Goal: Contribute content: Add original content to the website for others to see

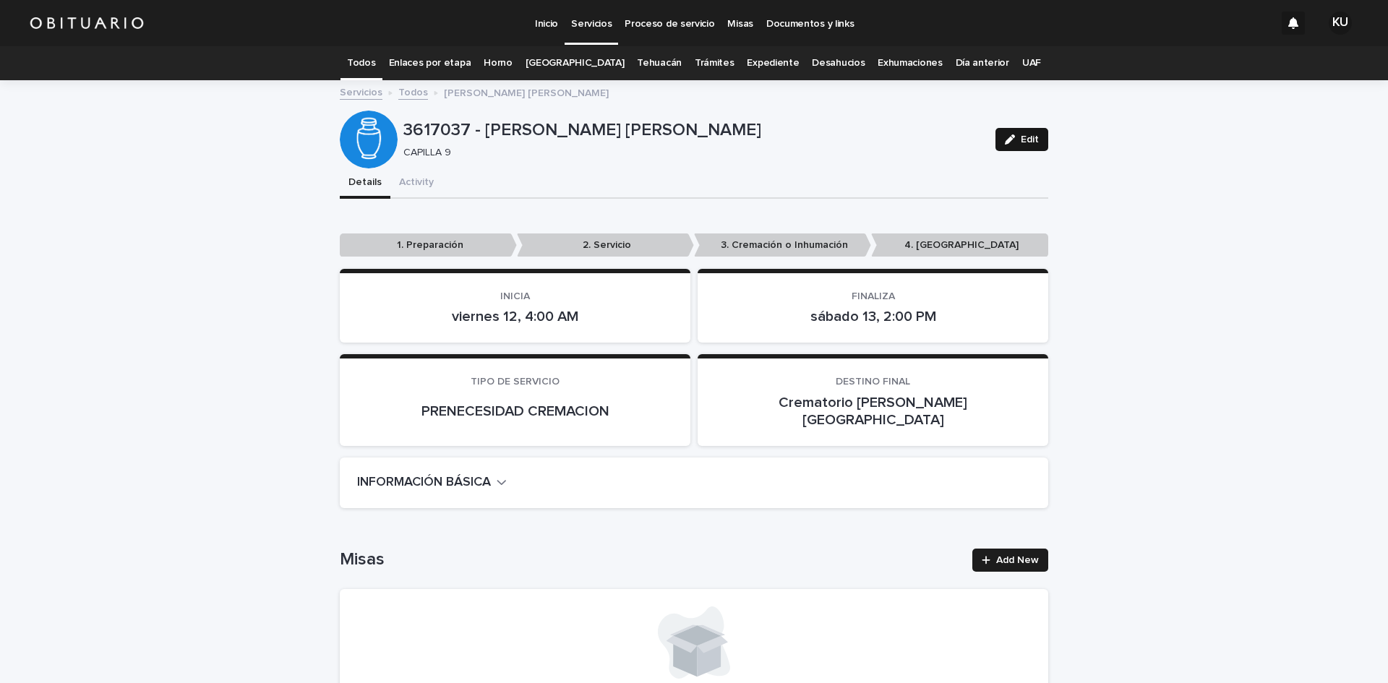
click at [1036, 141] on button "Edit" at bounding box center [1021, 139] width 53 height 23
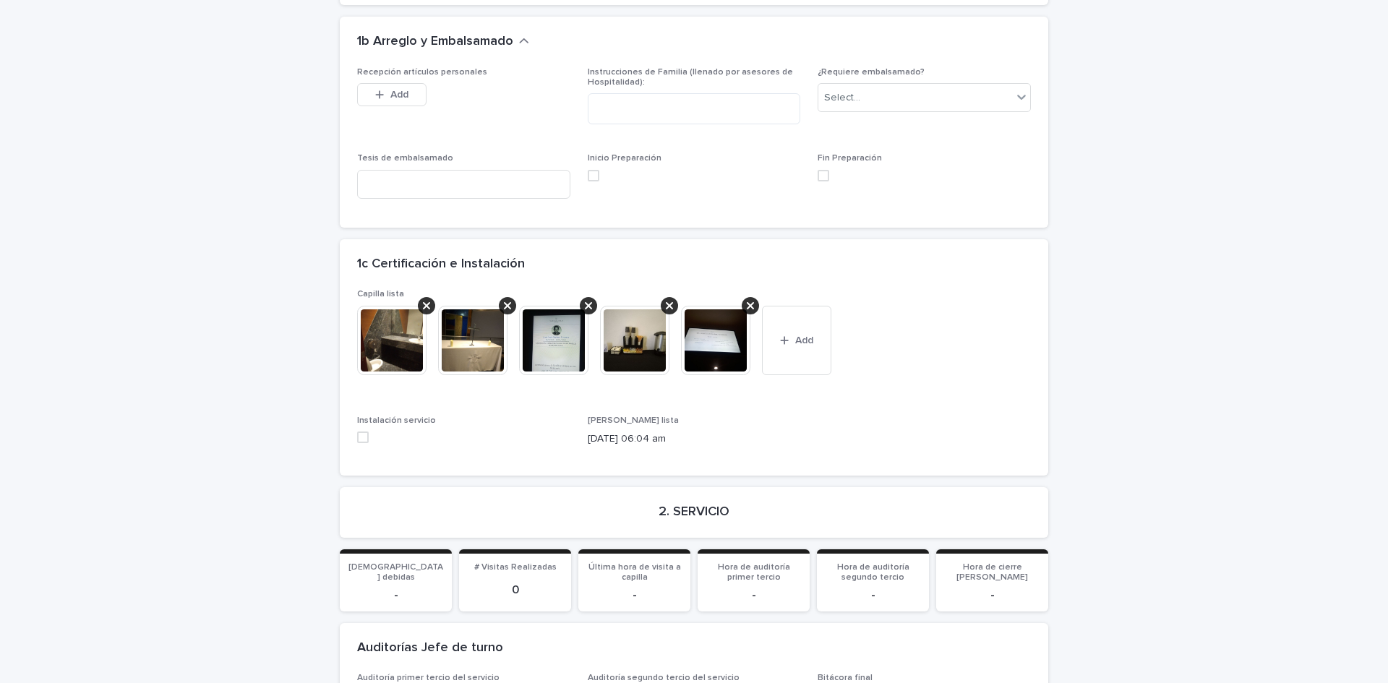
scroll to position [3182, 0]
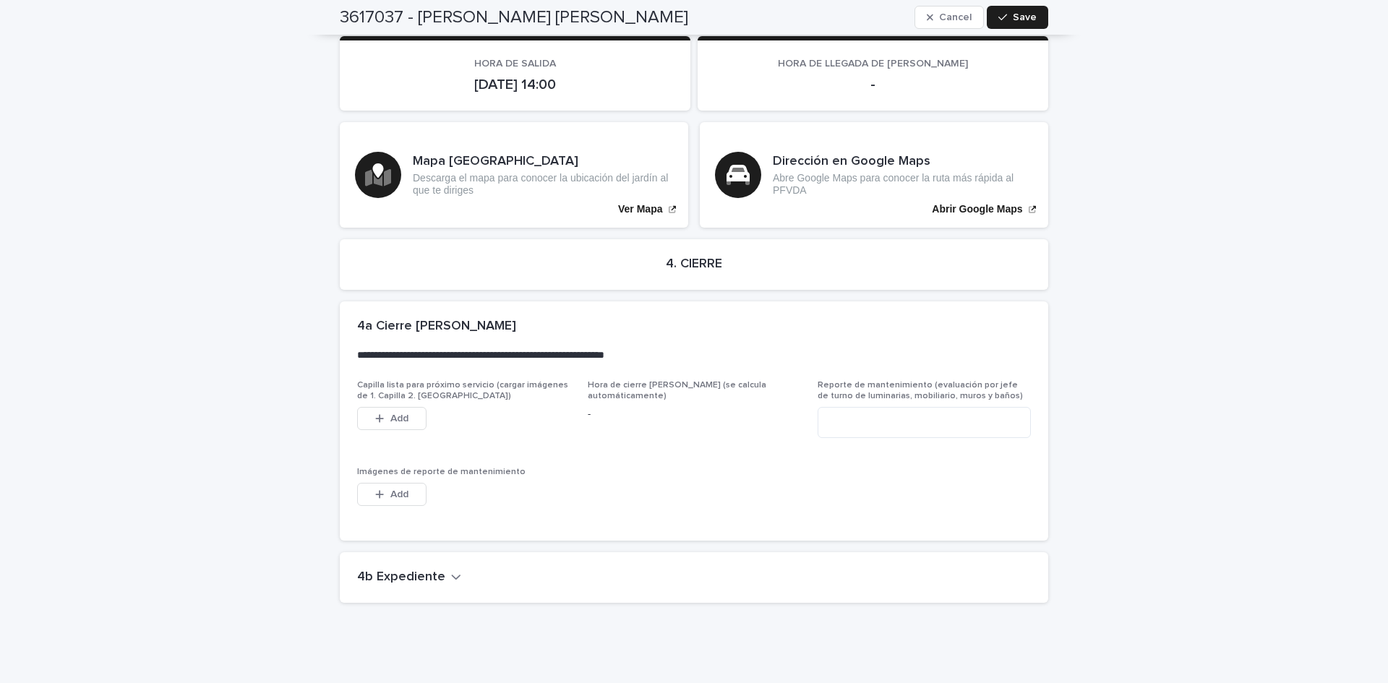
click at [451, 570] on icon "button" at bounding box center [456, 576] width 10 height 13
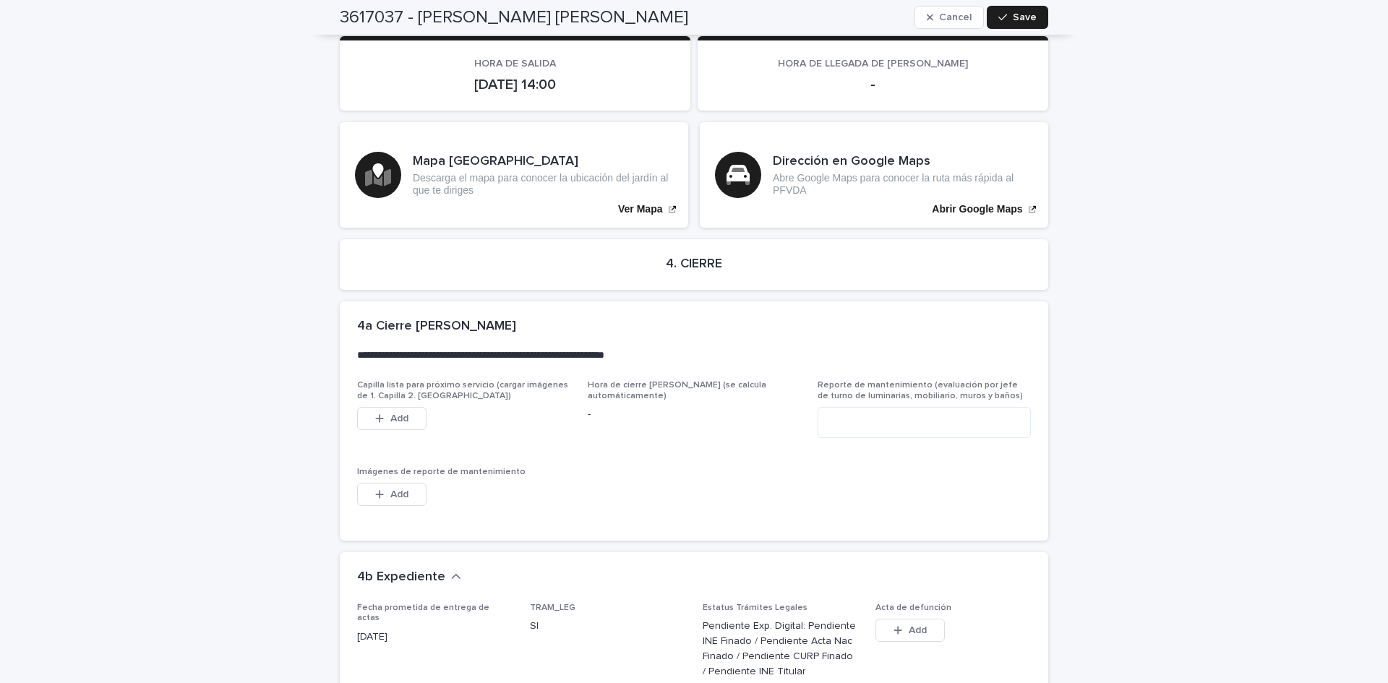
scroll to position [3720, 0]
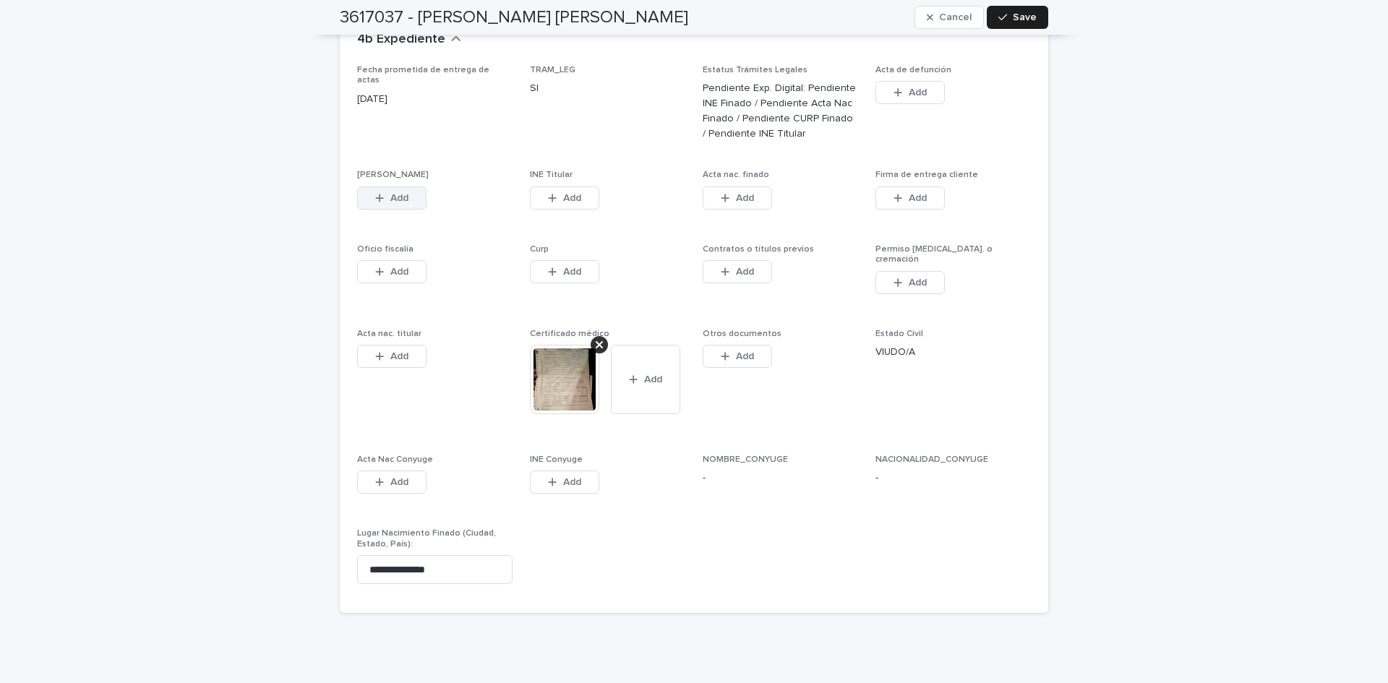
click at [390, 193] on span "Add" at bounding box center [399, 198] width 18 height 10
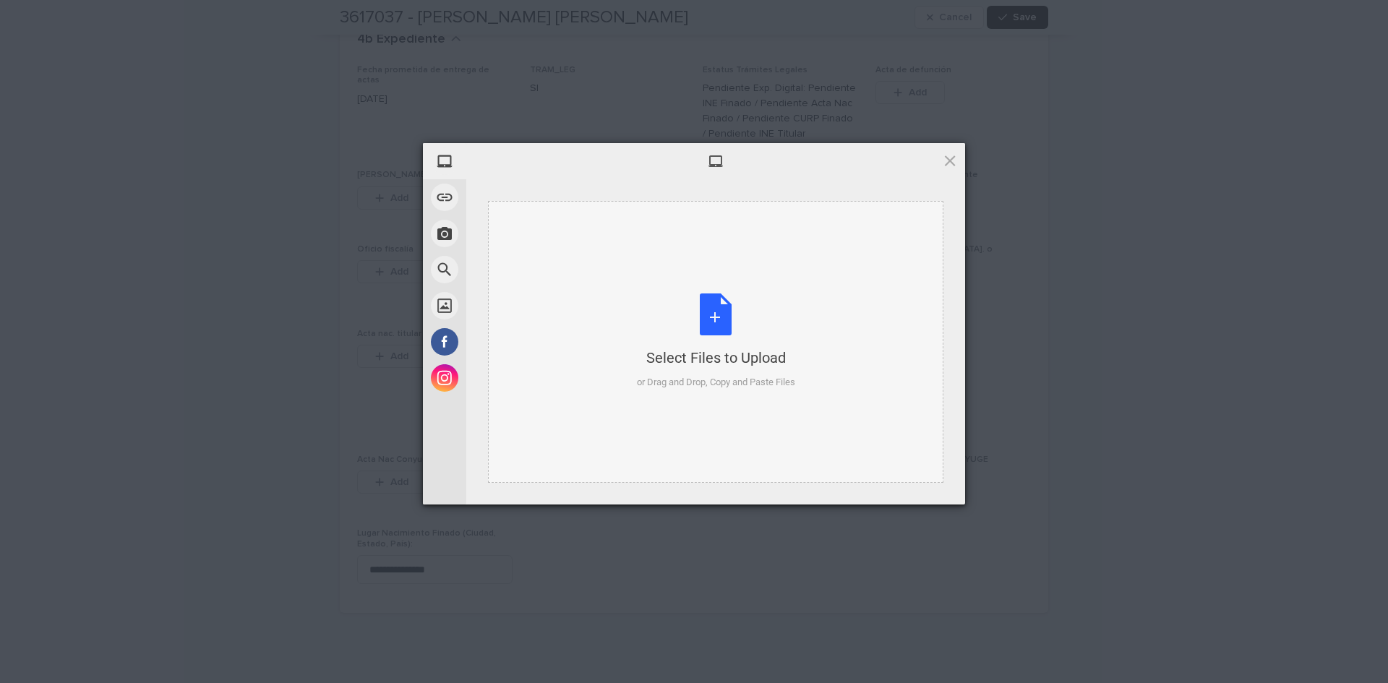
click at [719, 310] on div "Select Files to Upload or Drag and Drop, Copy and Paste Files" at bounding box center [716, 342] width 158 height 96
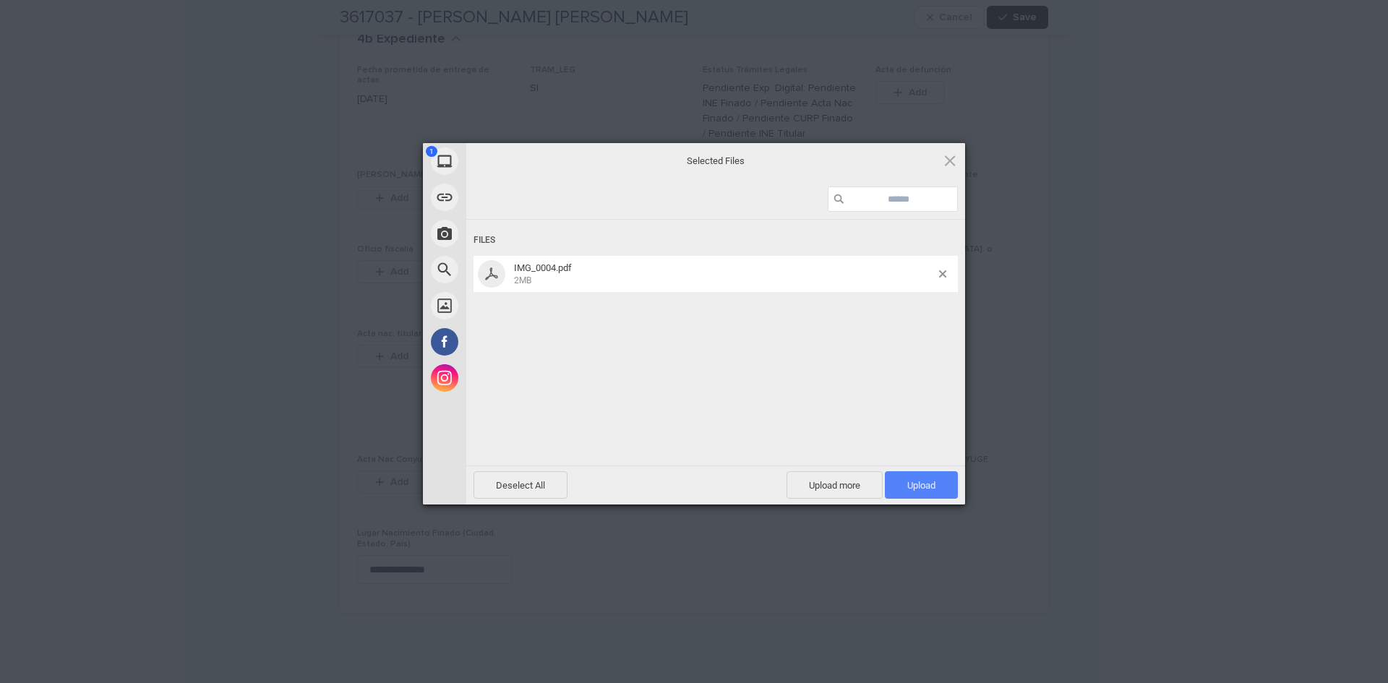
click at [901, 479] on span "Upload 1" at bounding box center [921, 484] width 73 height 27
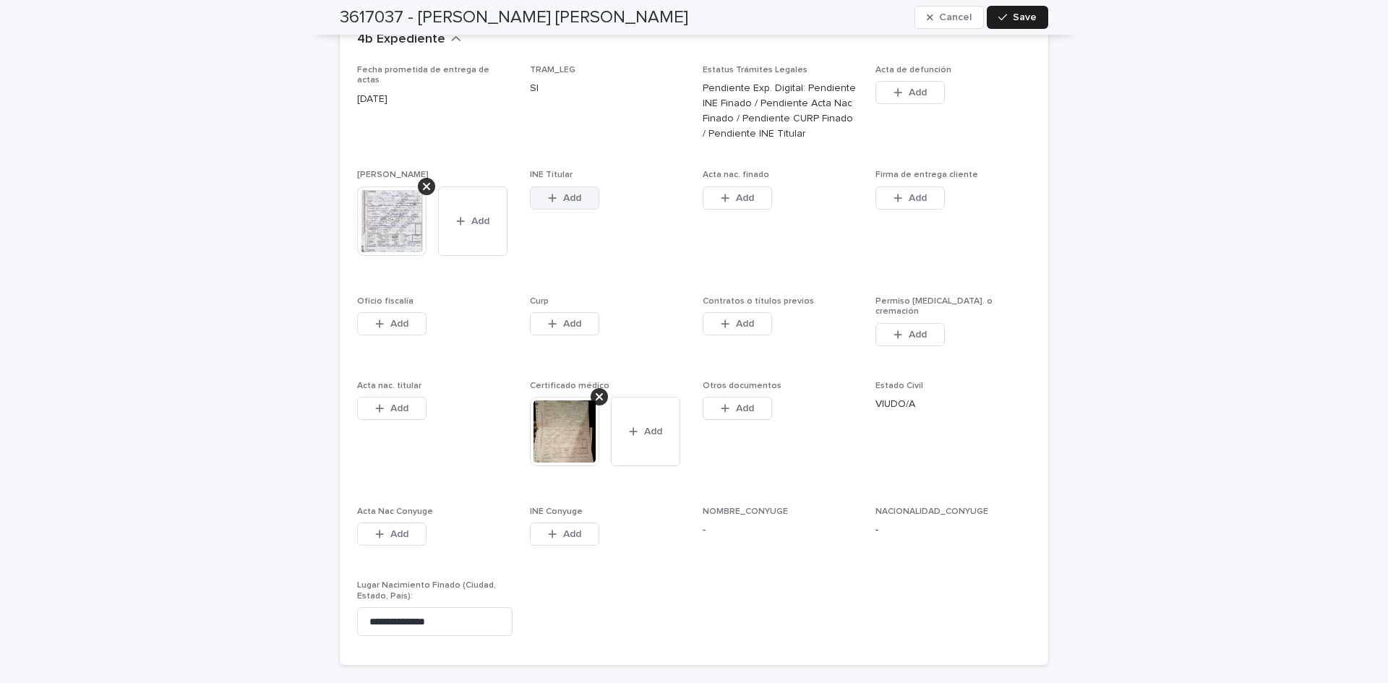
click at [573, 193] on span "Add" at bounding box center [572, 198] width 18 height 10
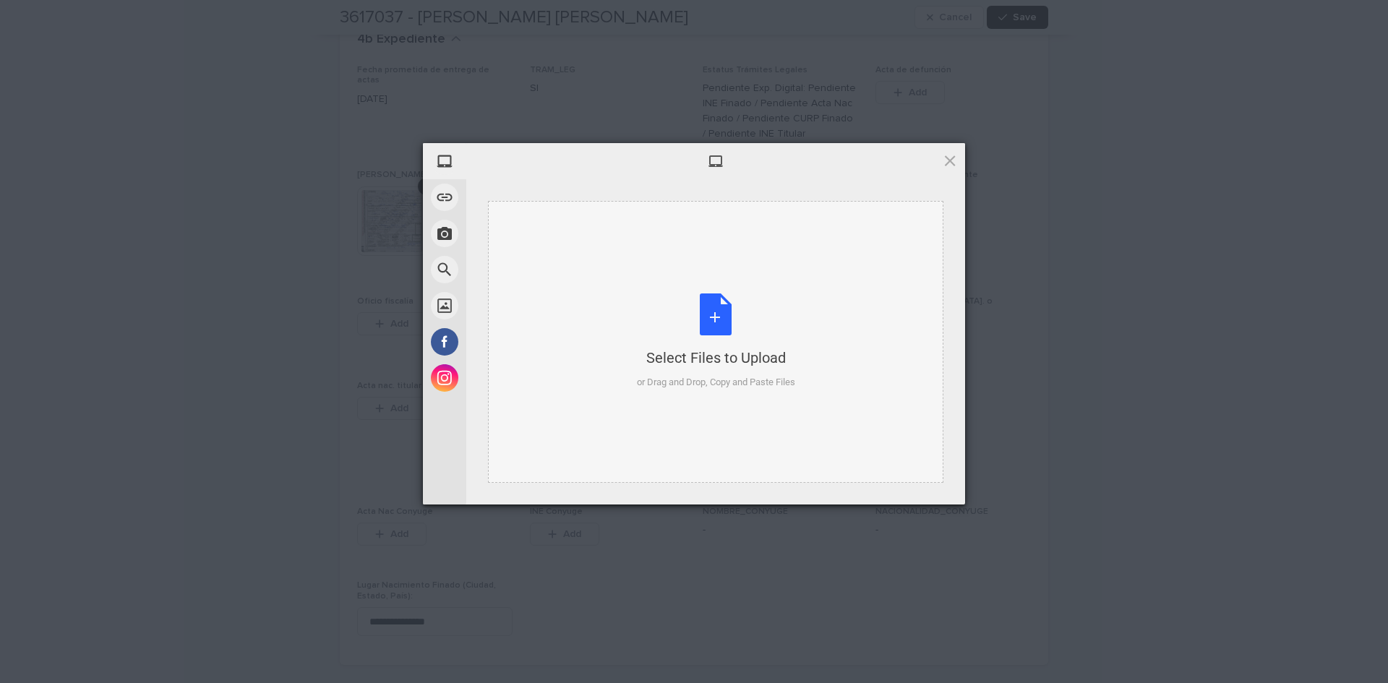
click at [711, 309] on div "Select Files to Upload or Drag and Drop, Copy and Paste Files" at bounding box center [716, 342] width 158 height 96
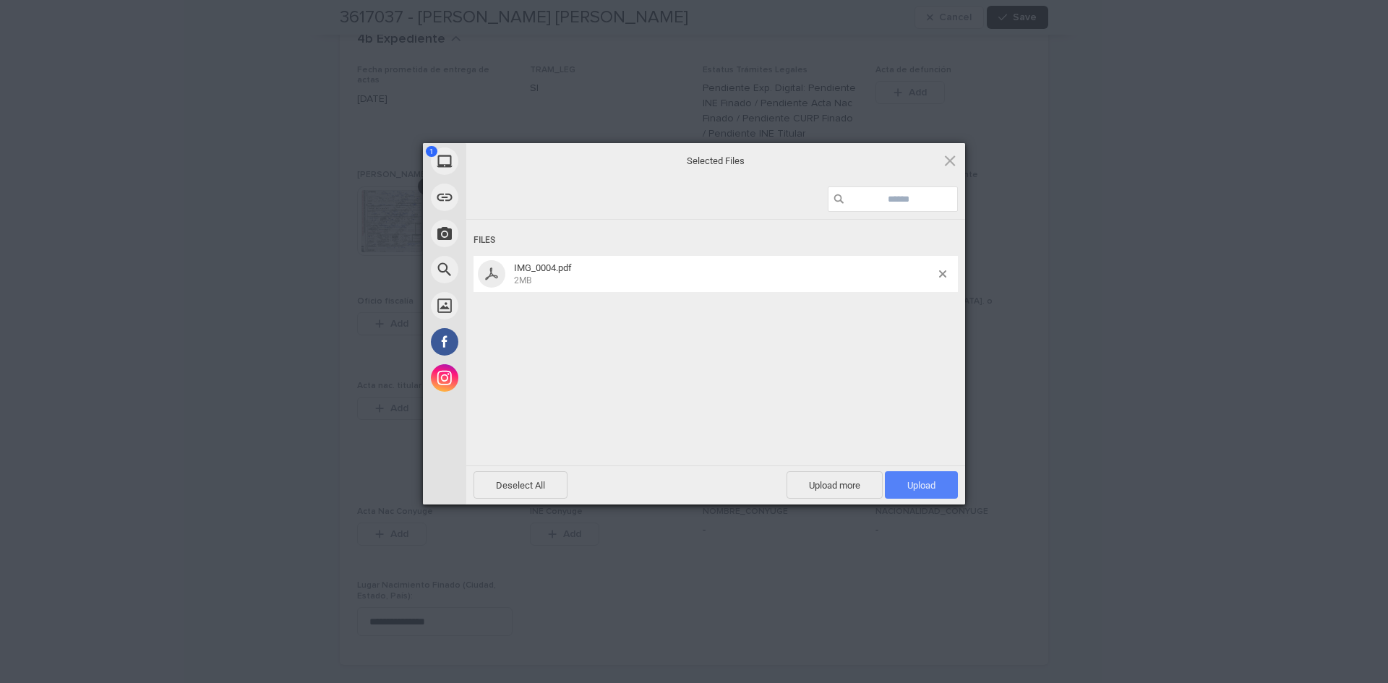
click at [928, 495] on span "Upload 1" at bounding box center [921, 484] width 73 height 27
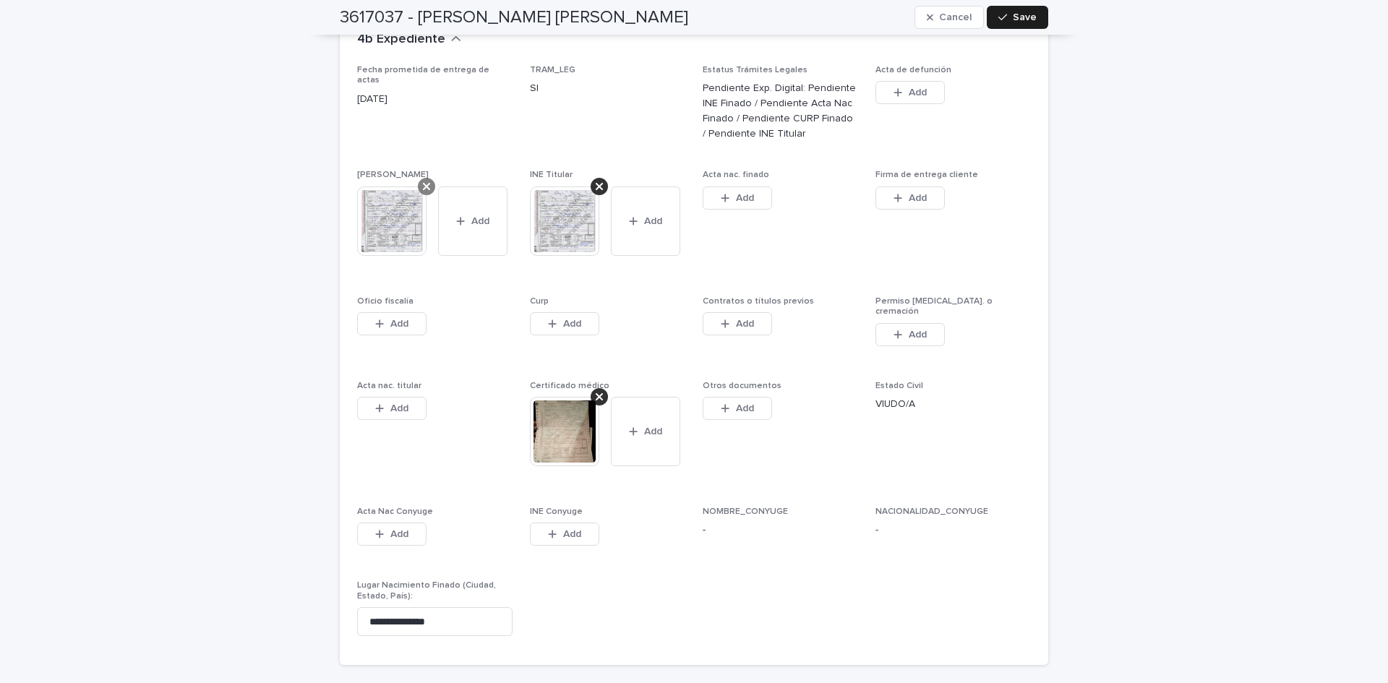
click at [427, 178] on div at bounding box center [426, 186] width 17 height 17
click at [596, 183] on icon at bounding box center [599, 186] width 7 height 7
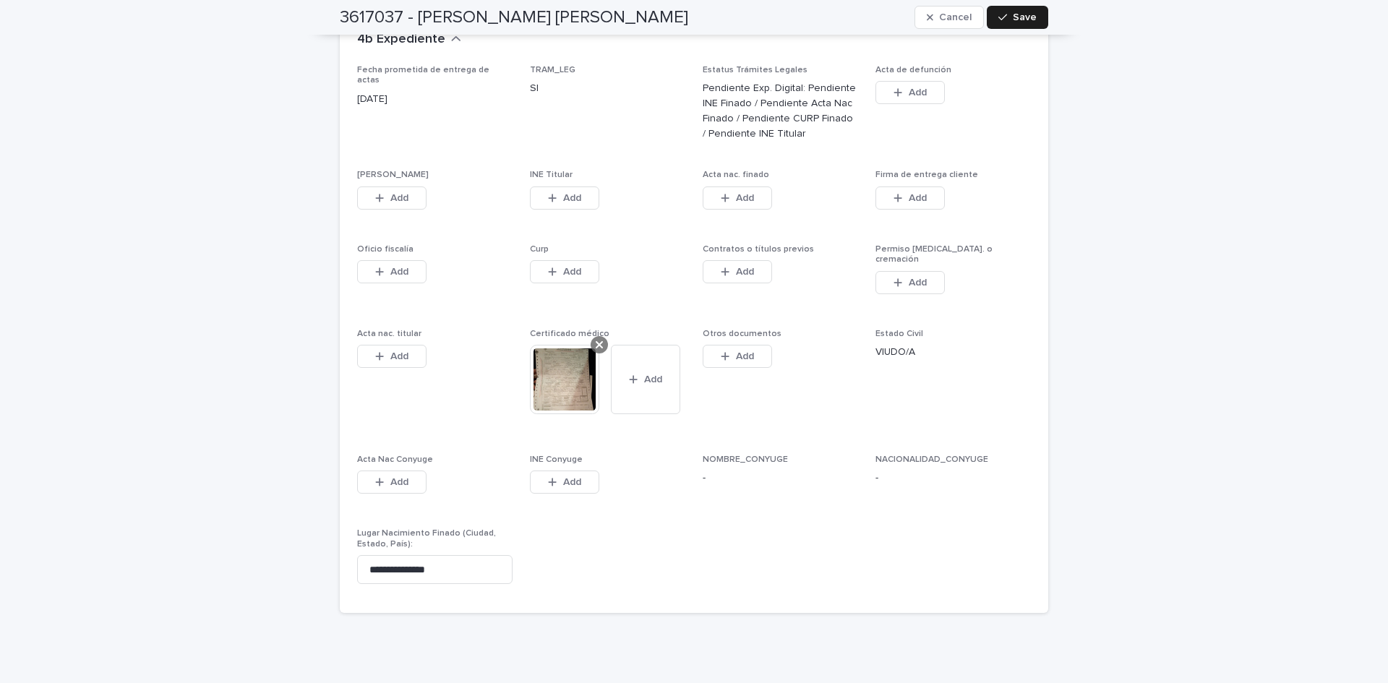
click at [596, 339] on icon at bounding box center [599, 345] width 7 height 12
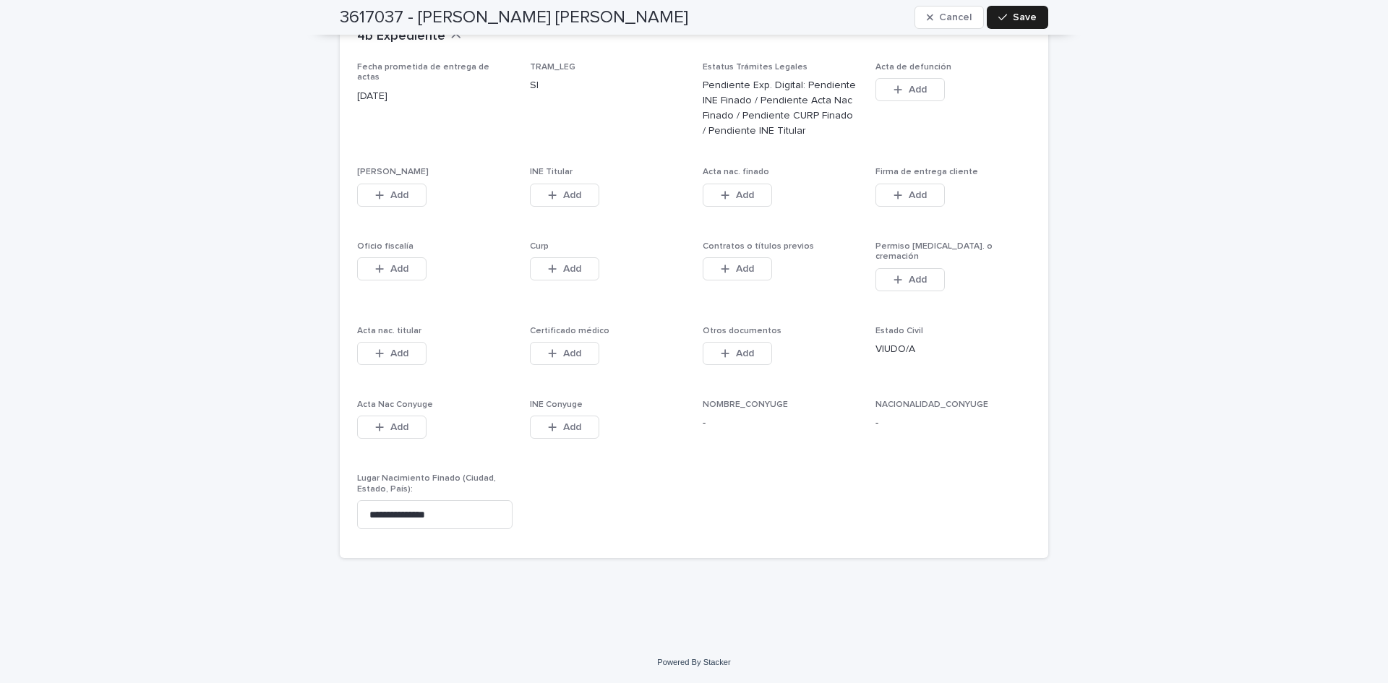
scroll to position [3615, 0]
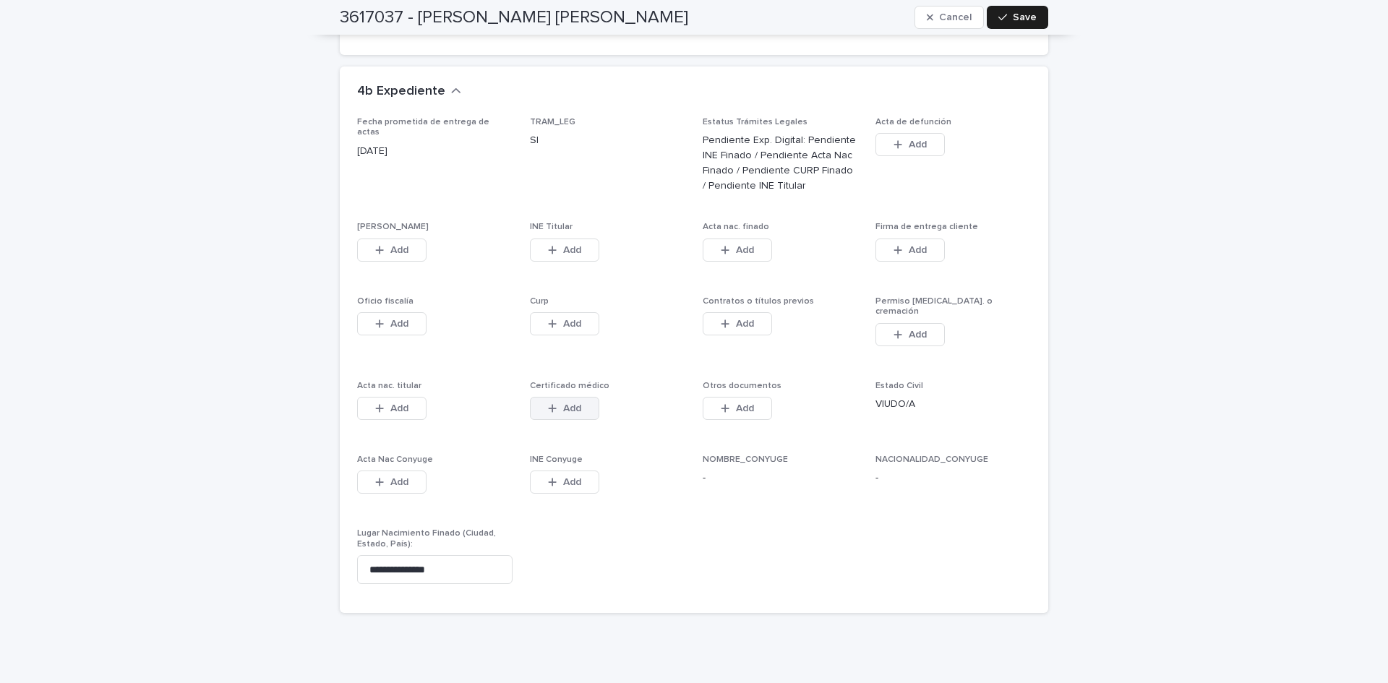
click at [554, 403] on div "button" at bounding box center [555, 408] width 14 height 10
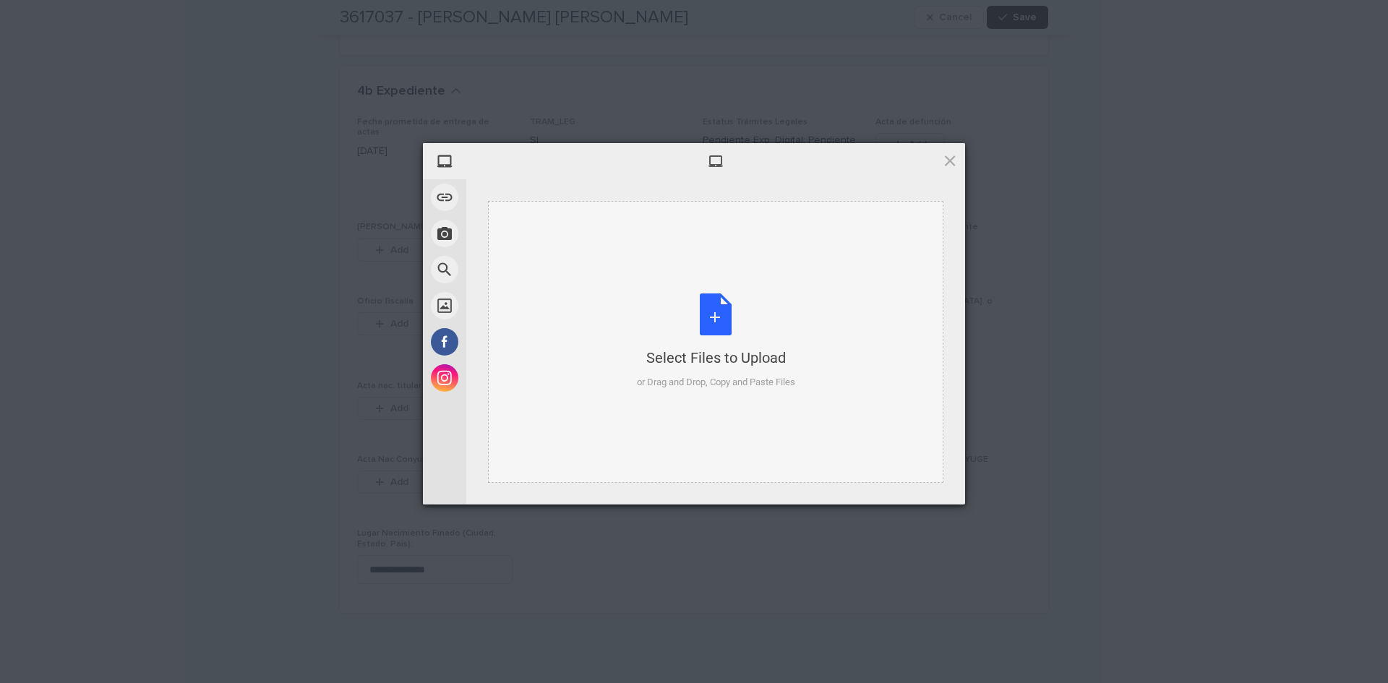
click at [705, 309] on div "Select Files to Upload or Drag and Drop, Copy and Paste Files" at bounding box center [716, 342] width 158 height 96
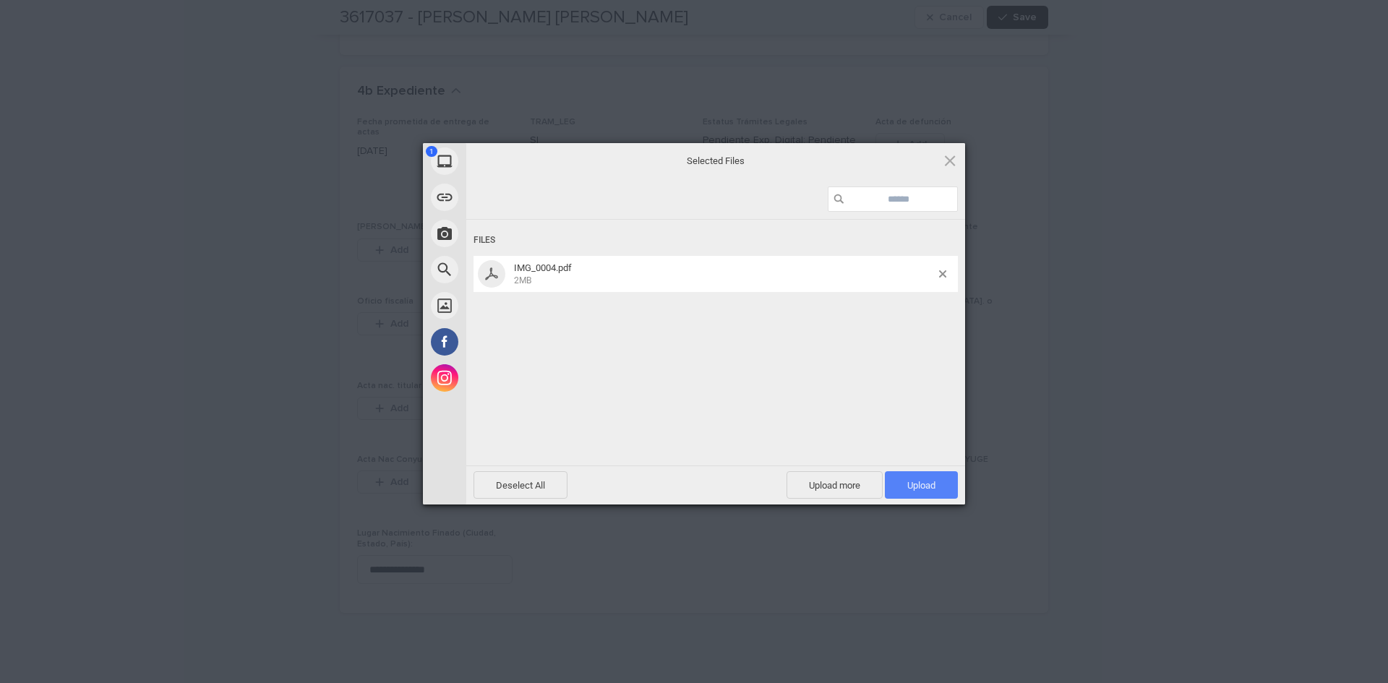
click at [936, 481] on span "Upload 1" at bounding box center [921, 484] width 73 height 27
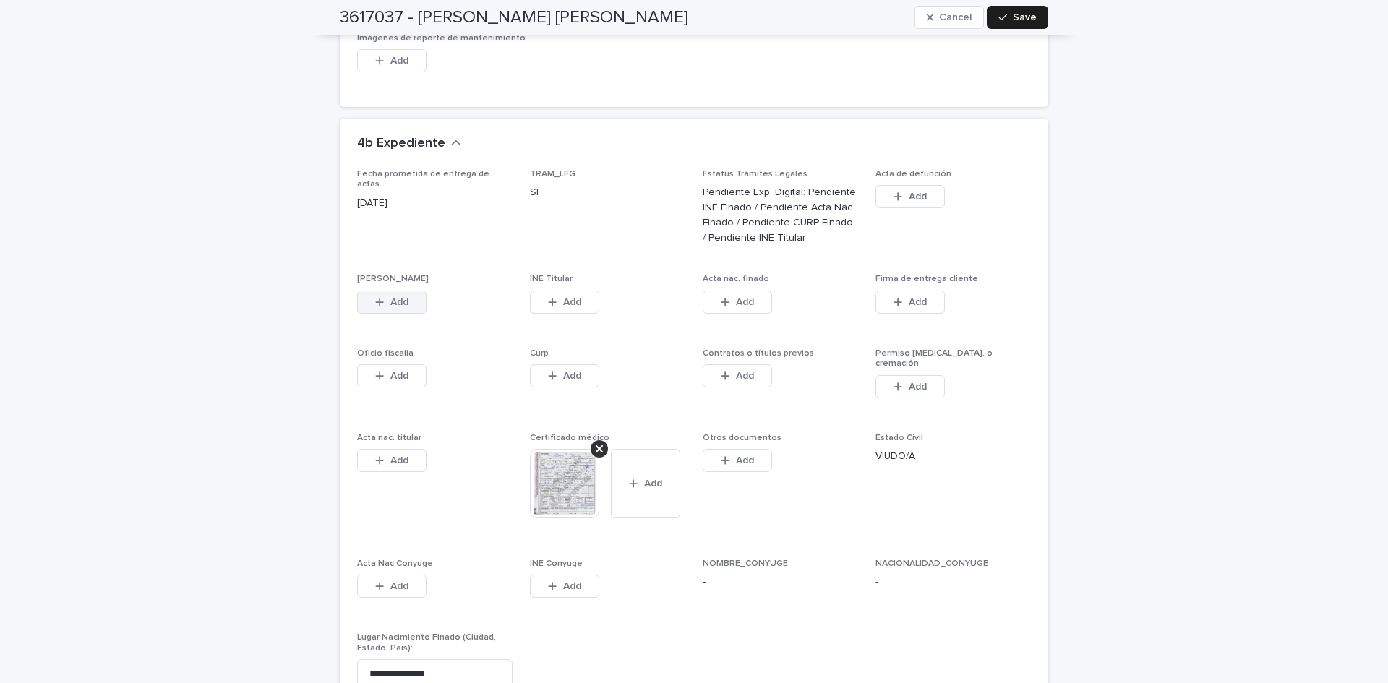
click at [398, 297] on span "Add" at bounding box center [399, 302] width 18 height 10
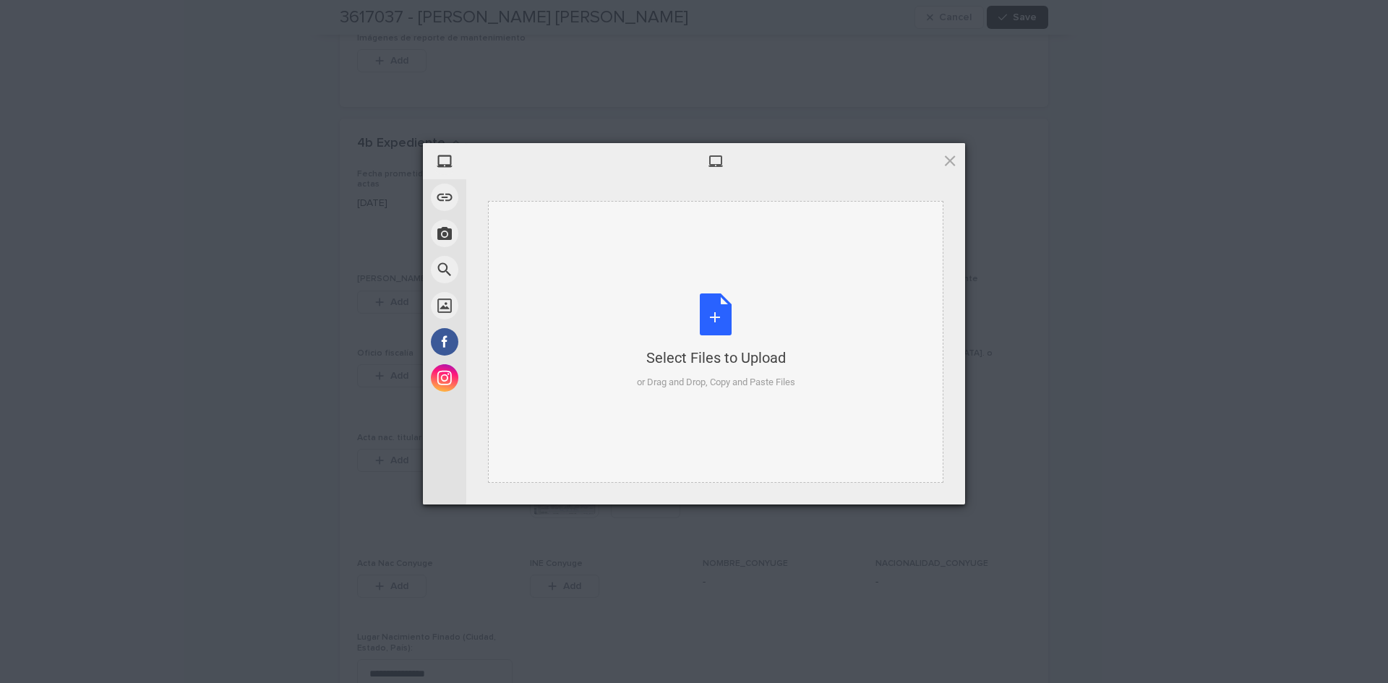
click at [693, 320] on div "Select Files to Upload or Drag and Drop, Copy and Paste Files" at bounding box center [716, 342] width 158 height 96
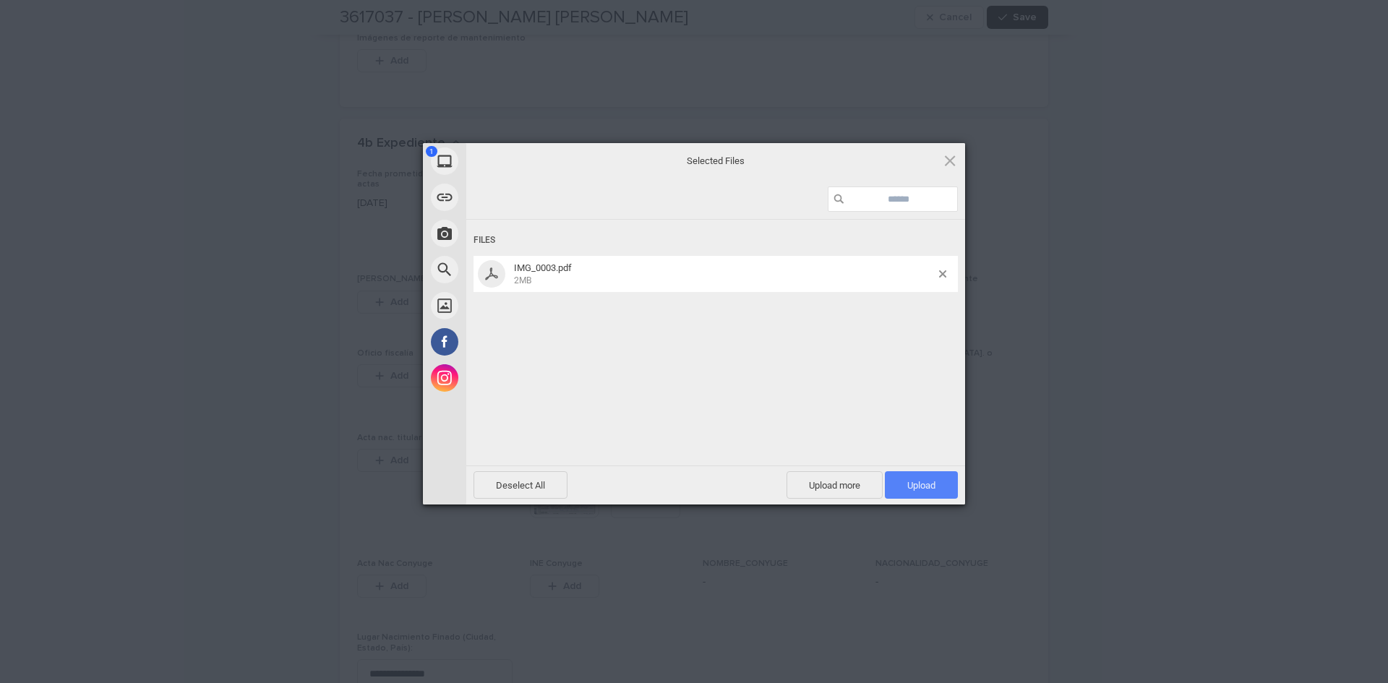
click at [925, 489] on span "Upload 1" at bounding box center [921, 485] width 28 height 11
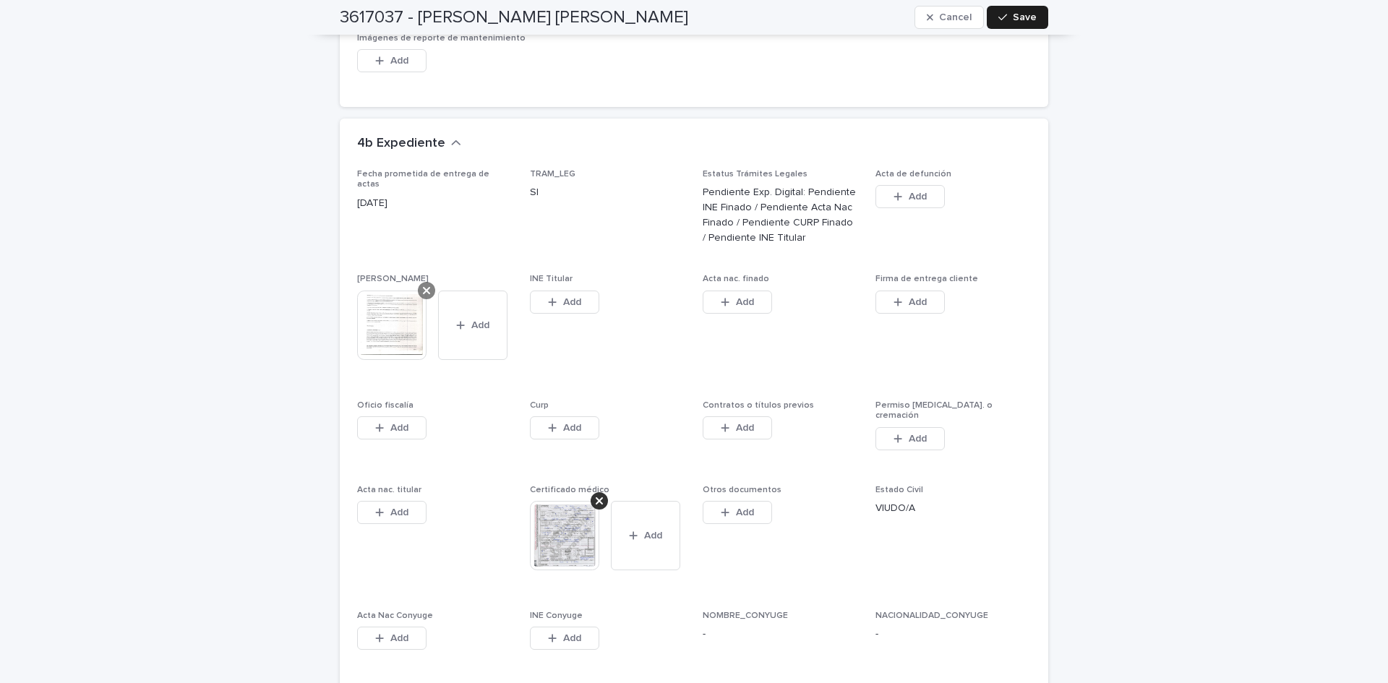
click at [423, 287] on icon at bounding box center [426, 290] width 7 height 7
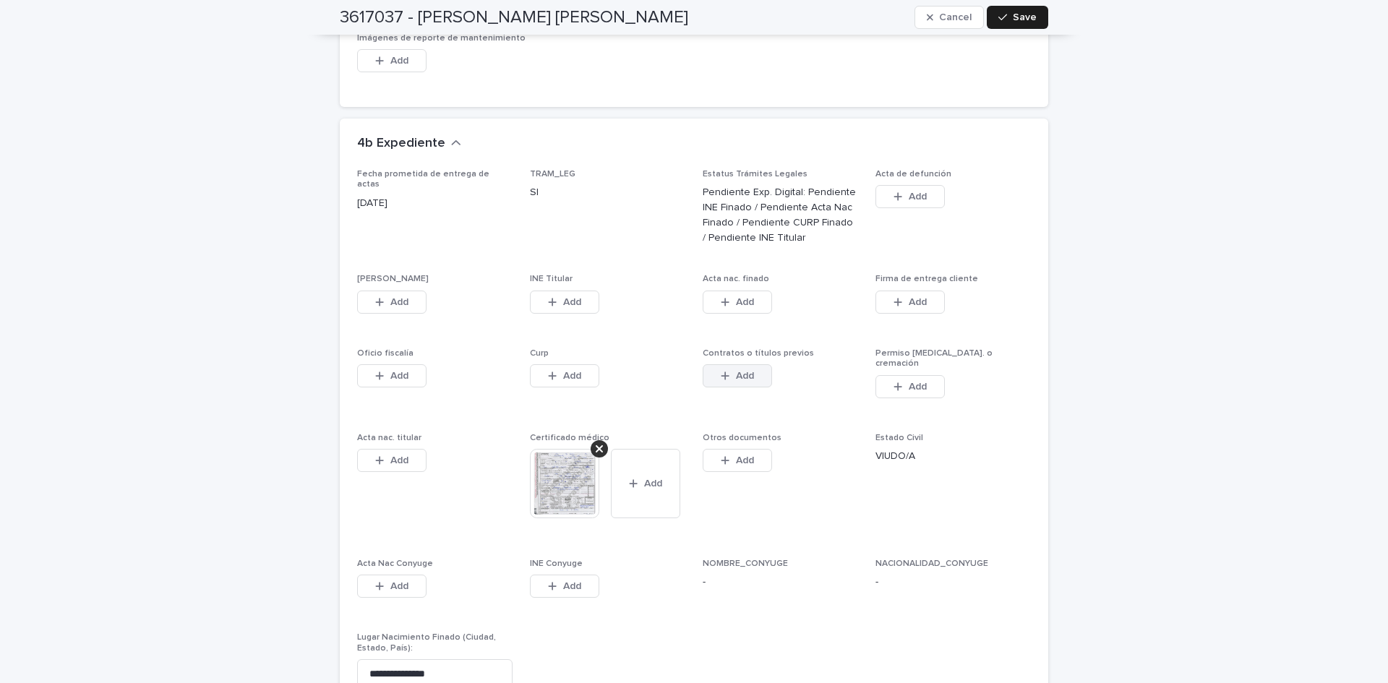
click at [738, 364] on button "Add" at bounding box center [737, 375] width 69 height 23
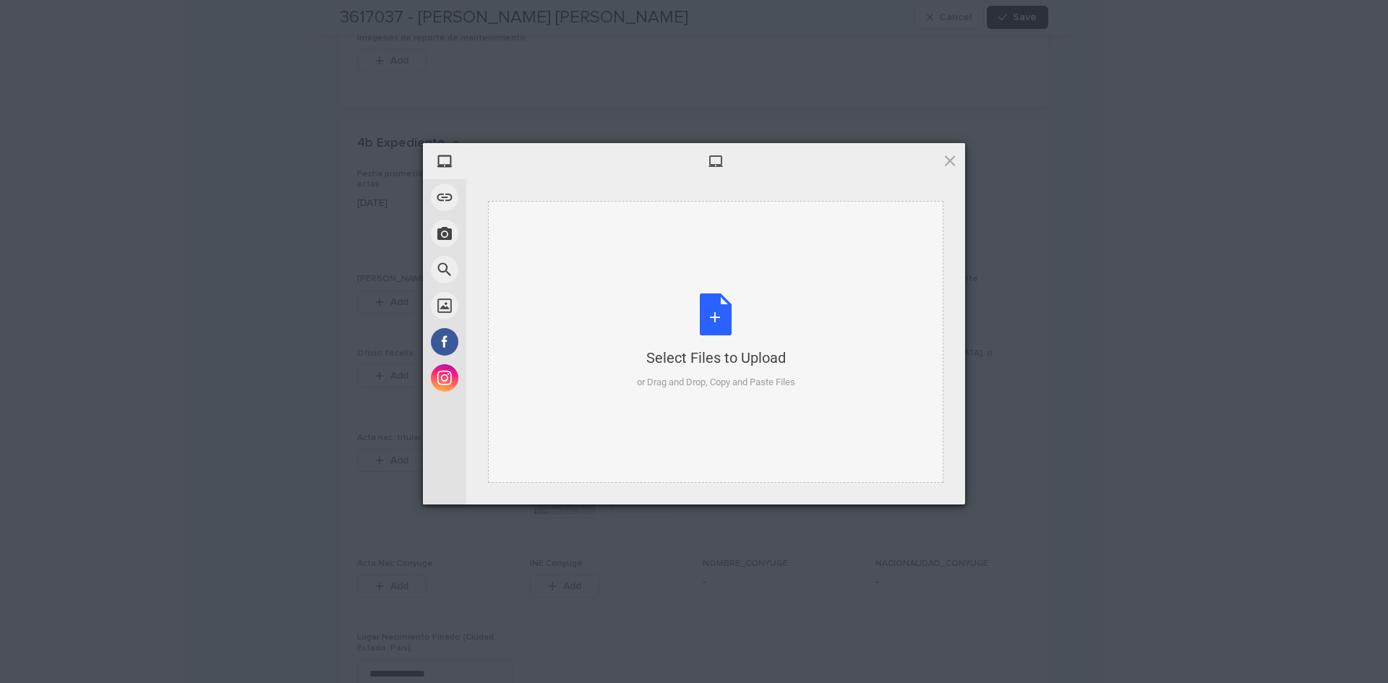
click at [714, 307] on div "Select Files to Upload or Drag and Drop, Copy and Paste Files" at bounding box center [716, 342] width 158 height 96
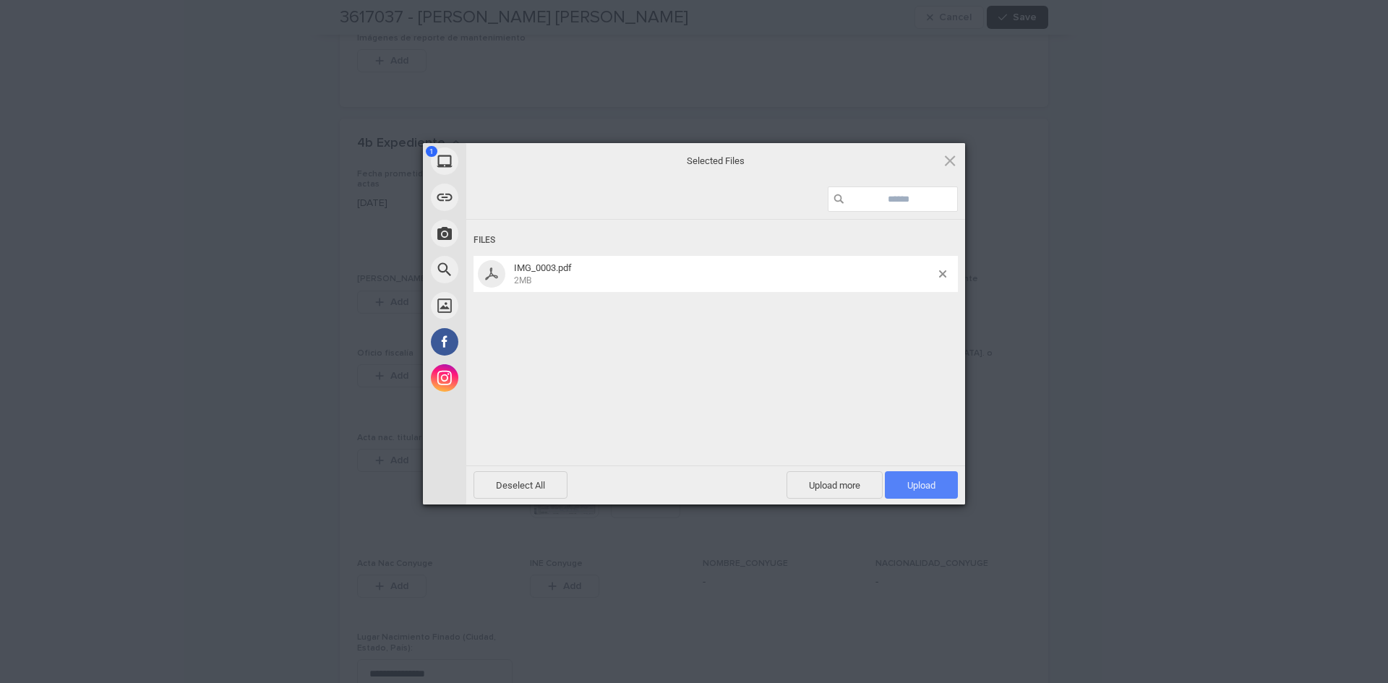
click at [917, 482] on span "Upload 1" at bounding box center [921, 485] width 28 height 11
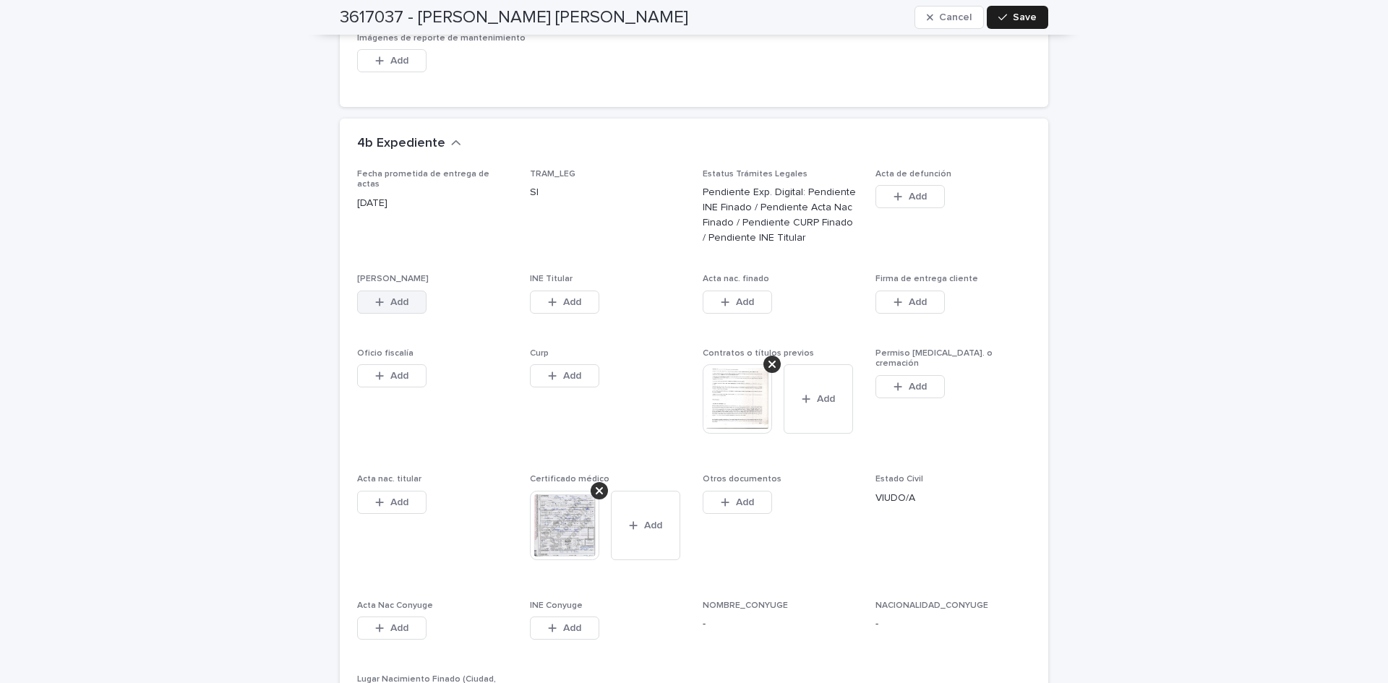
click at [395, 297] on span "Add" at bounding box center [399, 302] width 18 height 10
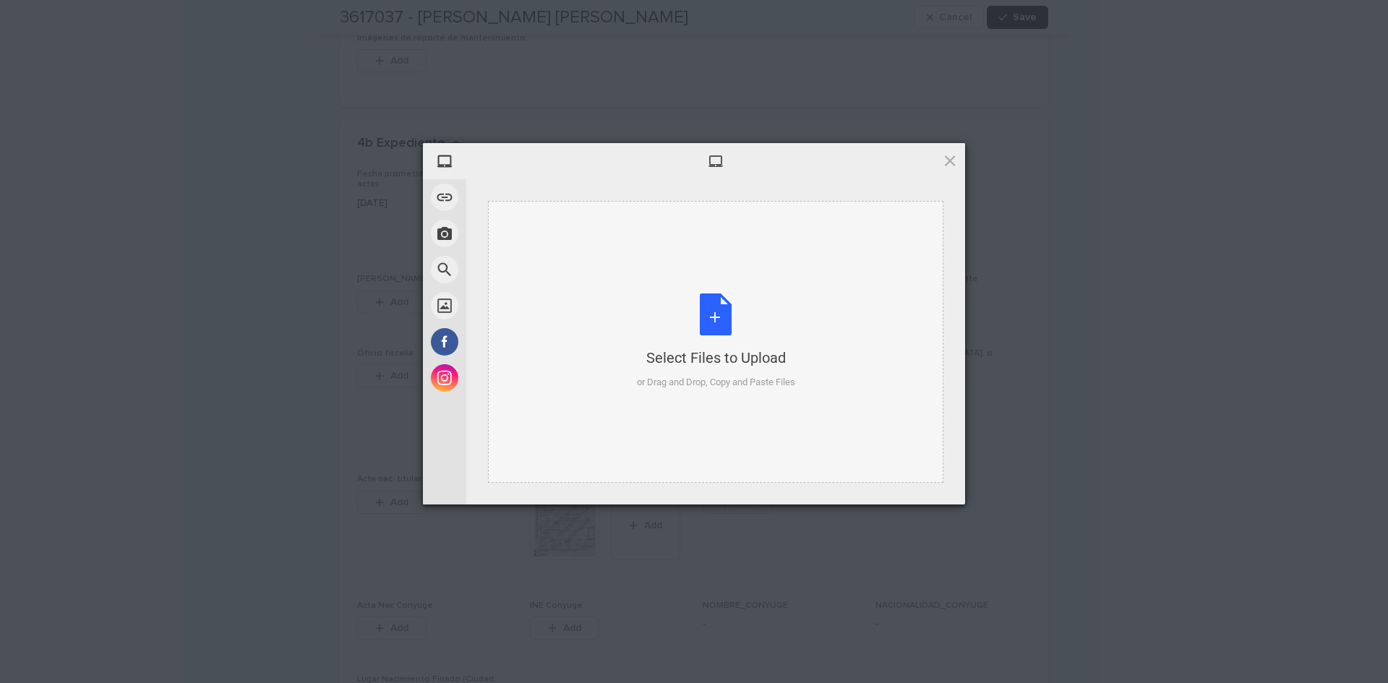
click at [711, 304] on div "Select Files to Upload or Drag and Drop, Copy and Paste Files" at bounding box center [716, 342] width 158 height 96
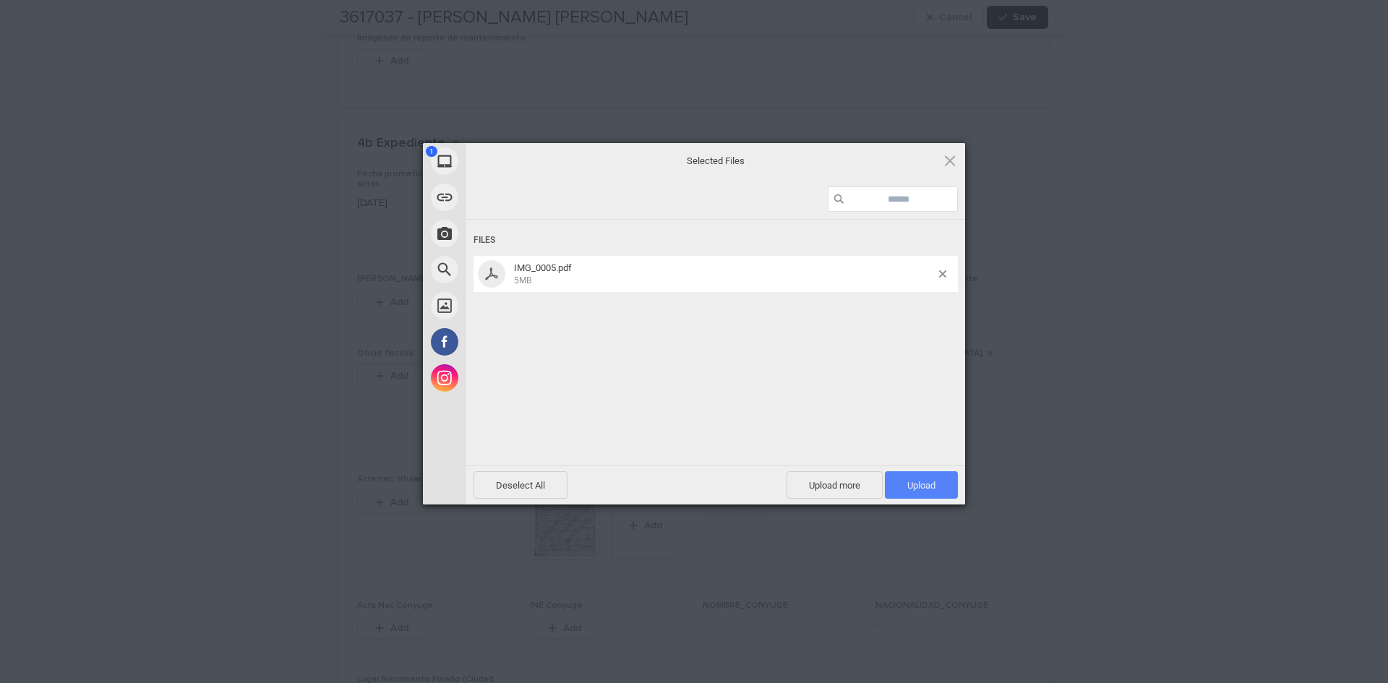
click at [946, 481] on span "Upload 1" at bounding box center [921, 484] width 73 height 27
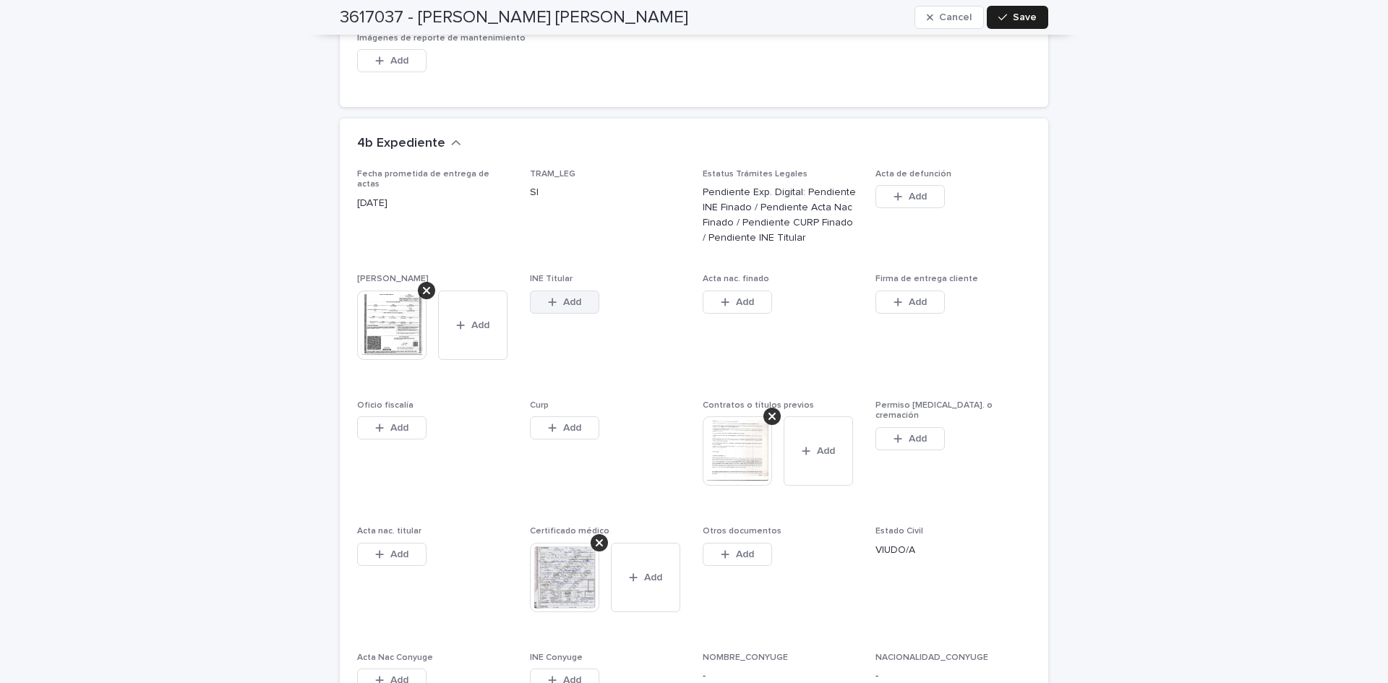
click at [576, 291] on button "Add" at bounding box center [564, 302] width 69 height 23
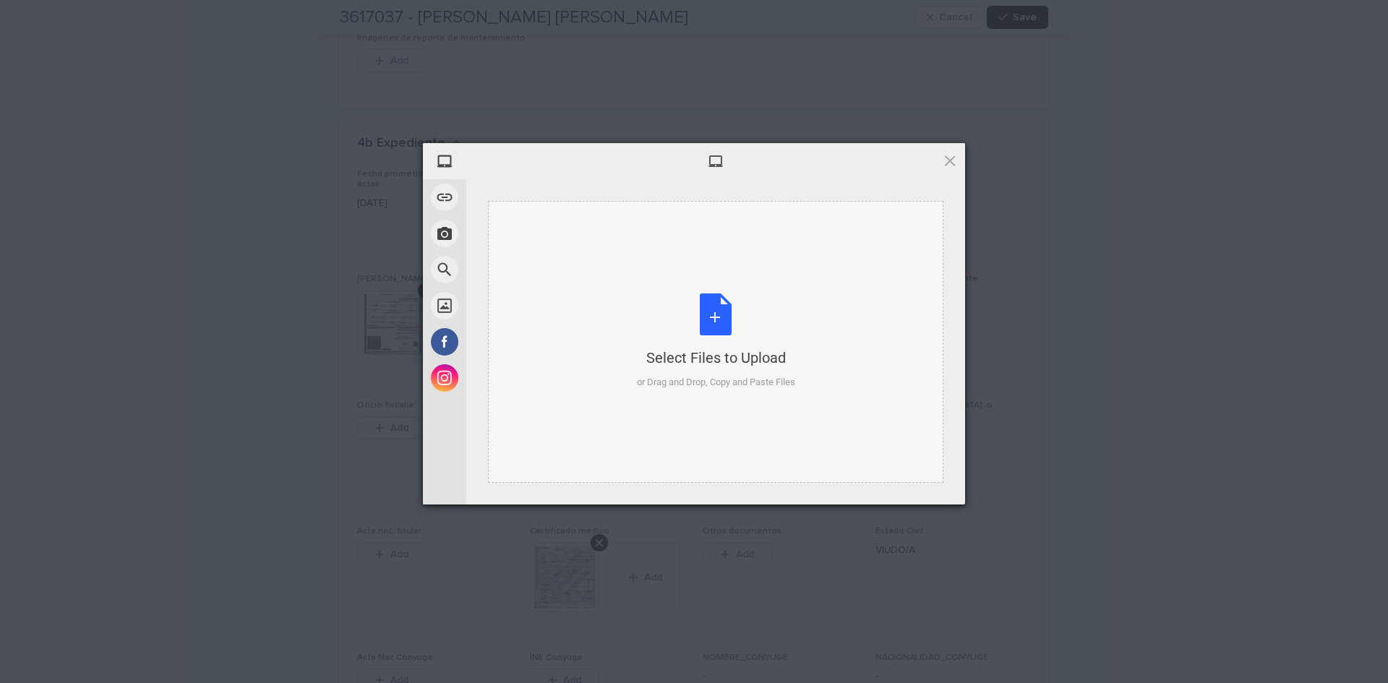
click at [724, 323] on div "Select Files to Upload or Drag and Drop, Copy and Paste Files" at bounding box center [716, 342] width 158 height 96
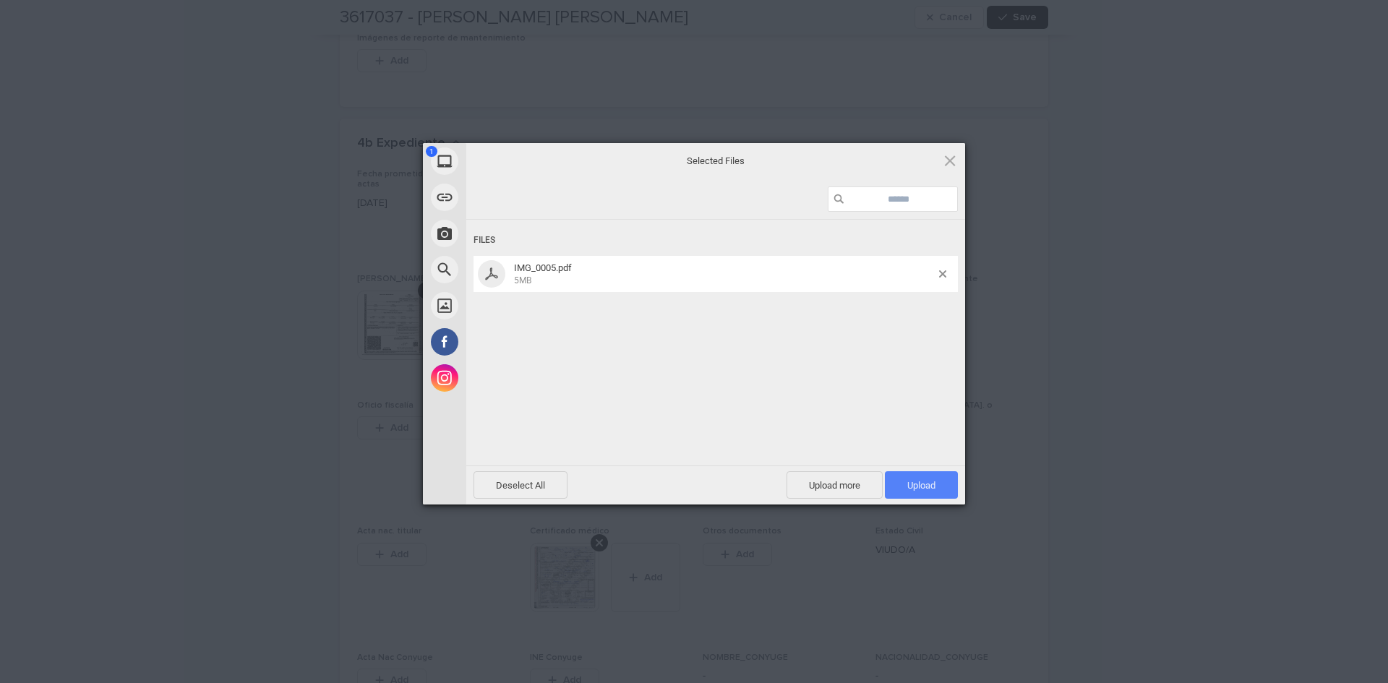
click at [903, 479] on span "Upload 1" at bounding box center [921, 484] width 73 height 27
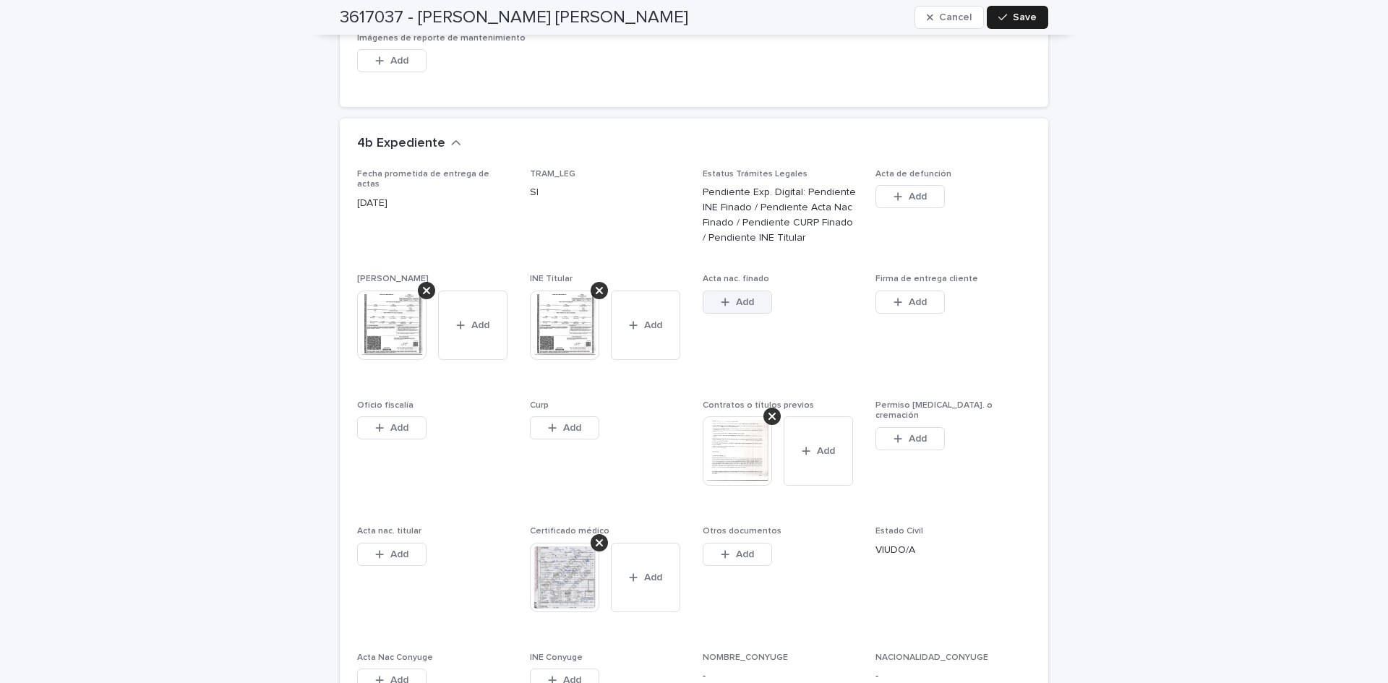
click at [736, 297] on span "Add" at bounding box center [745, 302] width 18 height 10
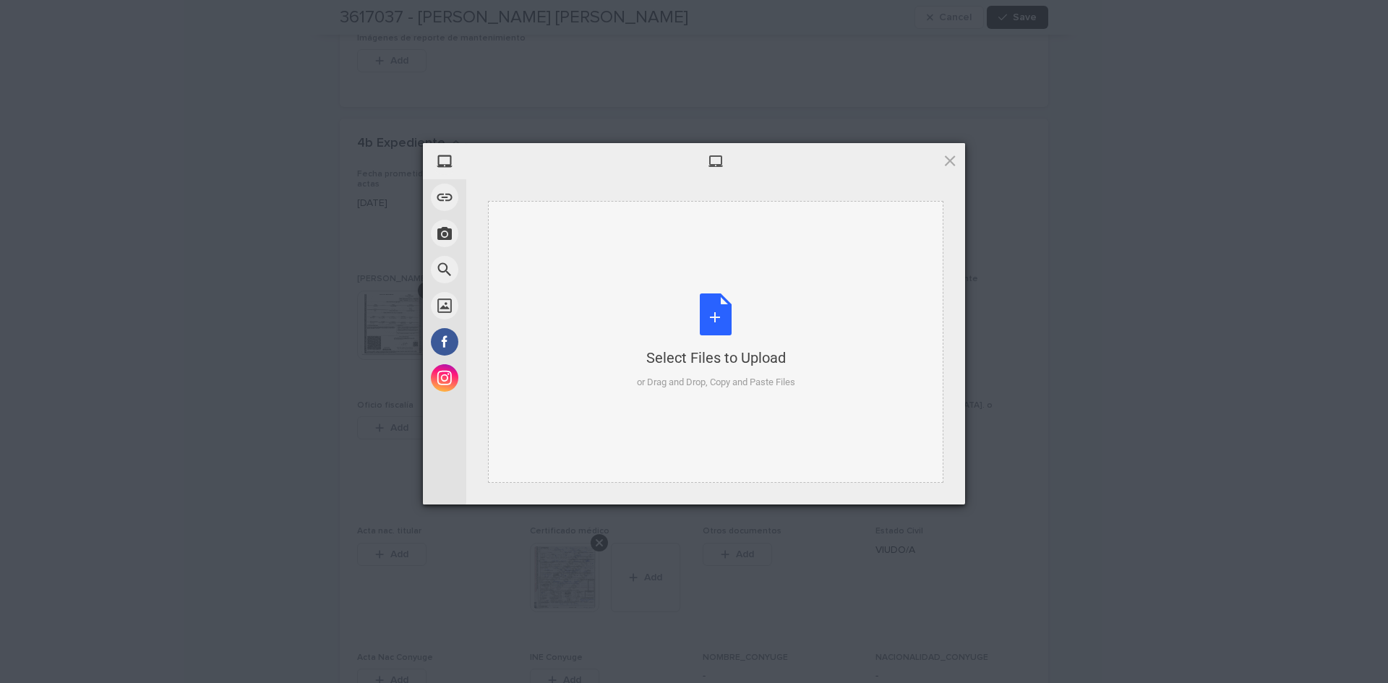
click at [707, 311] on div "Select Files to Upload or Drag and Drop, Copy and Paste Files" at bounding box center [716, 342] width 158 height 96
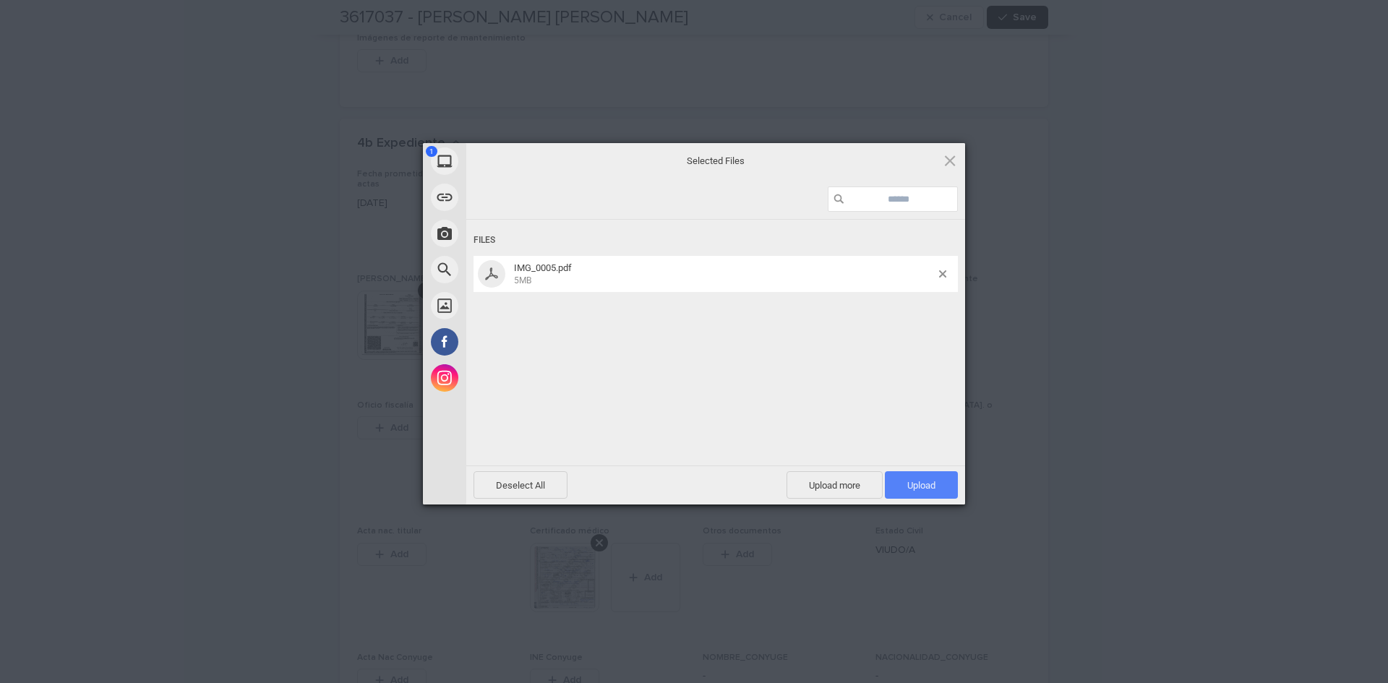
click at [925, 481] on span "Upload 1" at bounding box center [921, 485] width 28 height 11
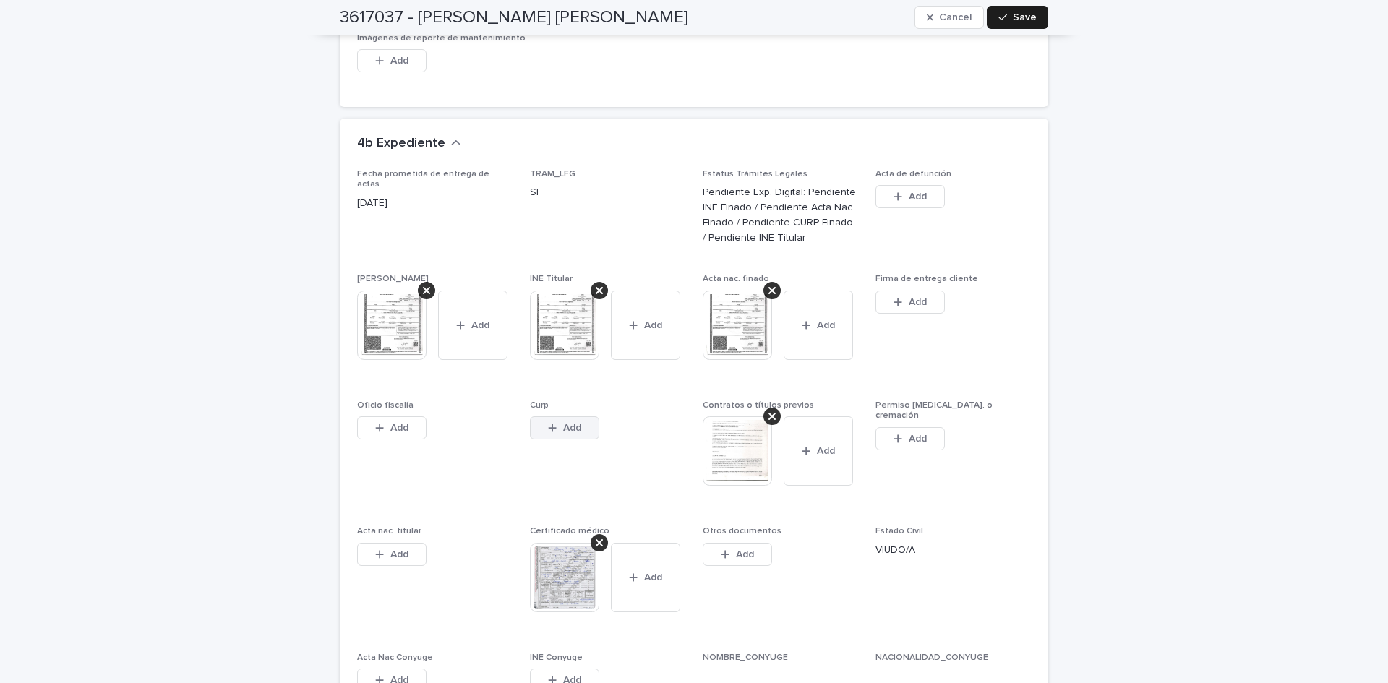
click at [563, 423] on span "Add" at bounding box center [572, 428] width 18 height 10
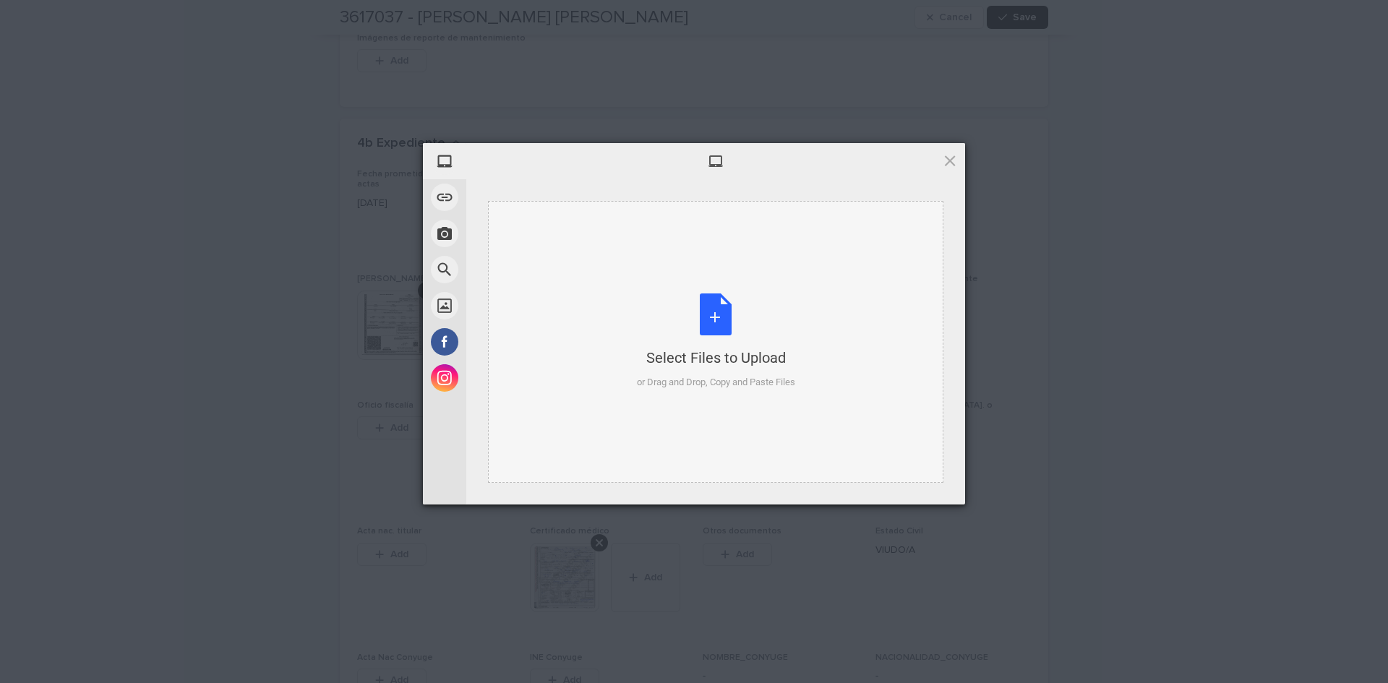
click at [718, 308] on div "Select Files to Upload or Drag and Drop, Copy and Paste Files" at bounding box center [716, 342] width 158 height 96
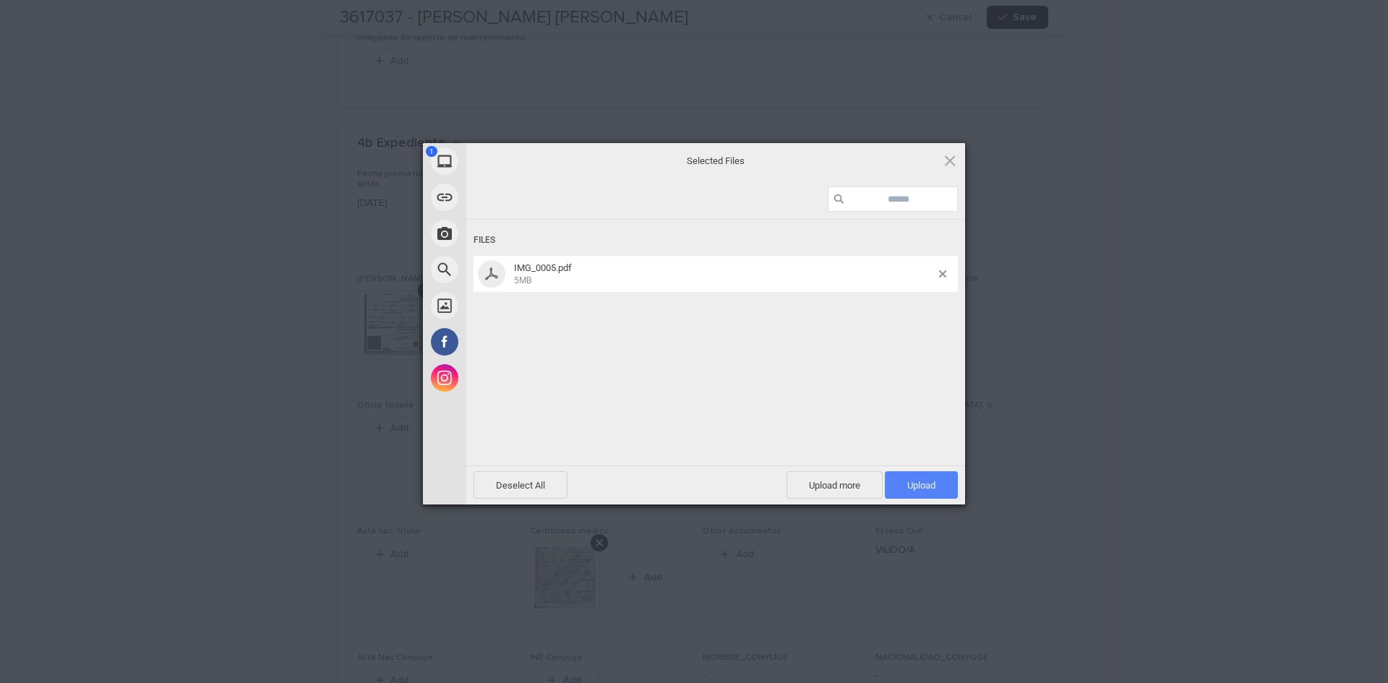
click at [925, 485] on span "Upload 1" at bounding box center [921, 485] width 28 height 11
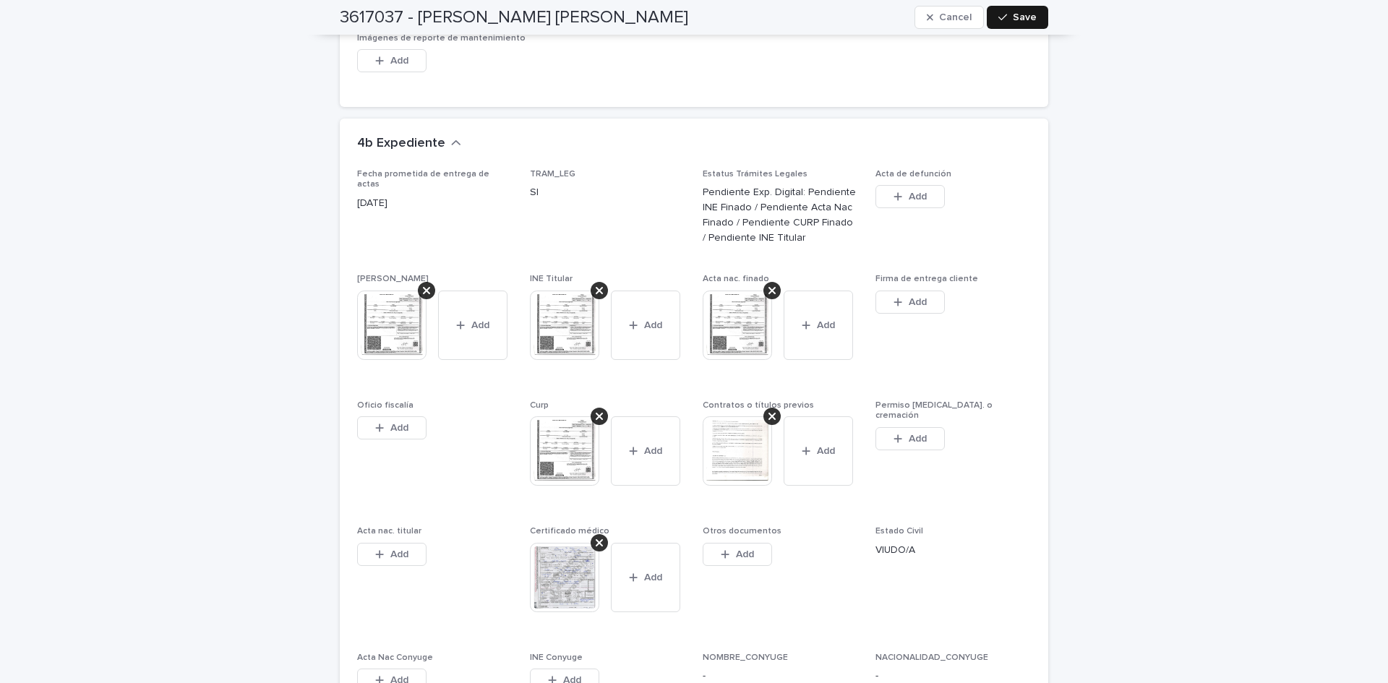
click at [1023, 14] on span "Save" at bounding box center [1025, 17] width 24 height 10
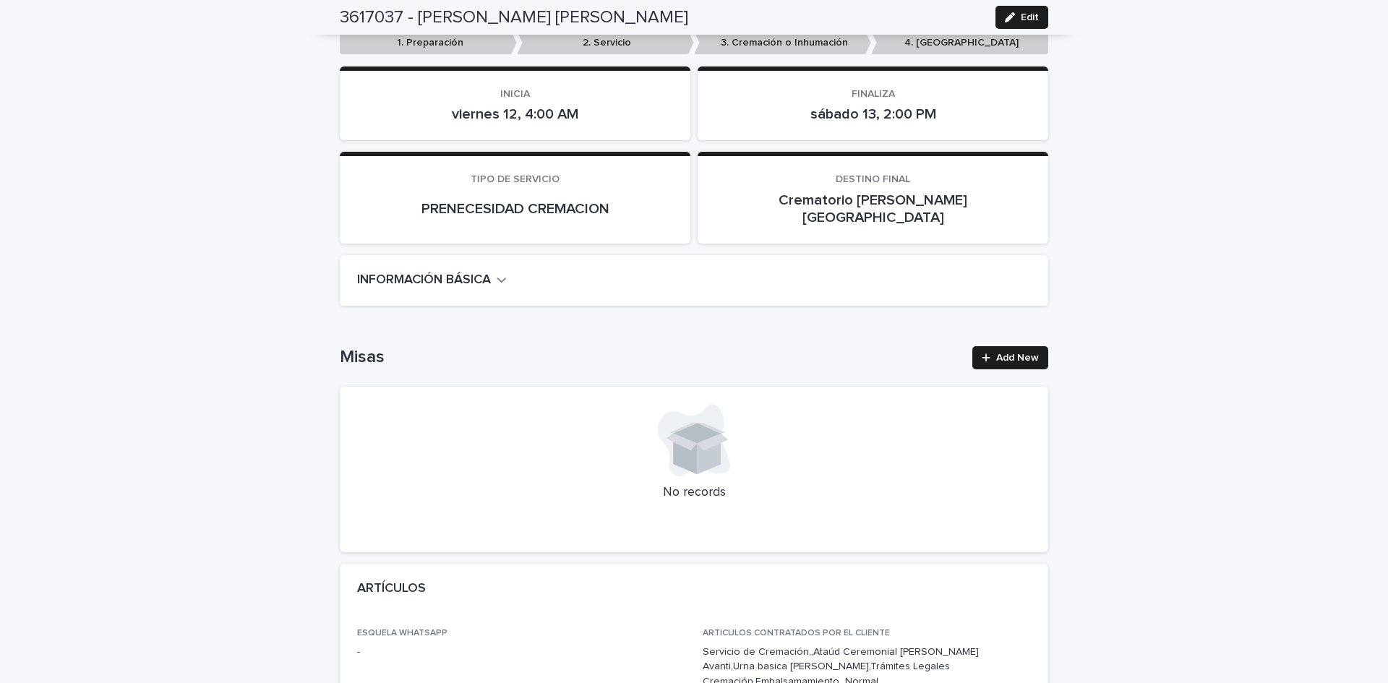
scroll to position [0, 0]
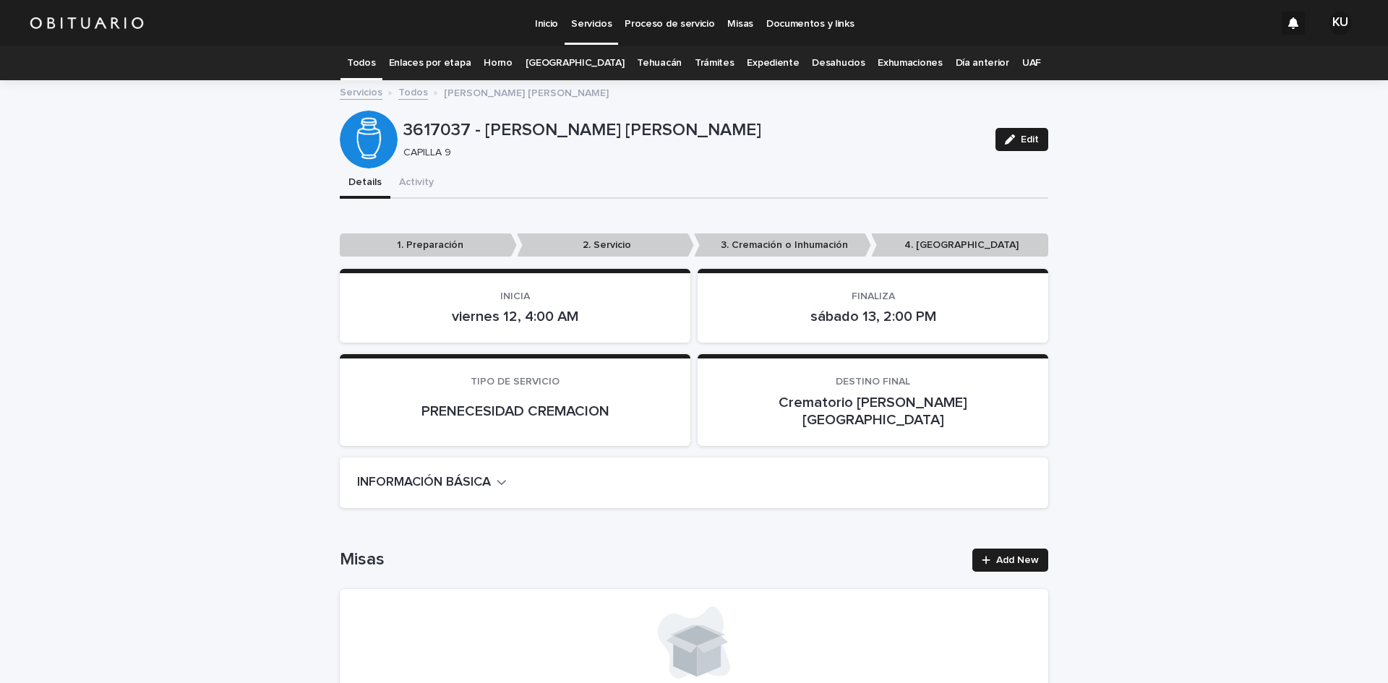
click at [586, 17] on p "Servicios" at bounding box center [591, 15] width 40 height 30
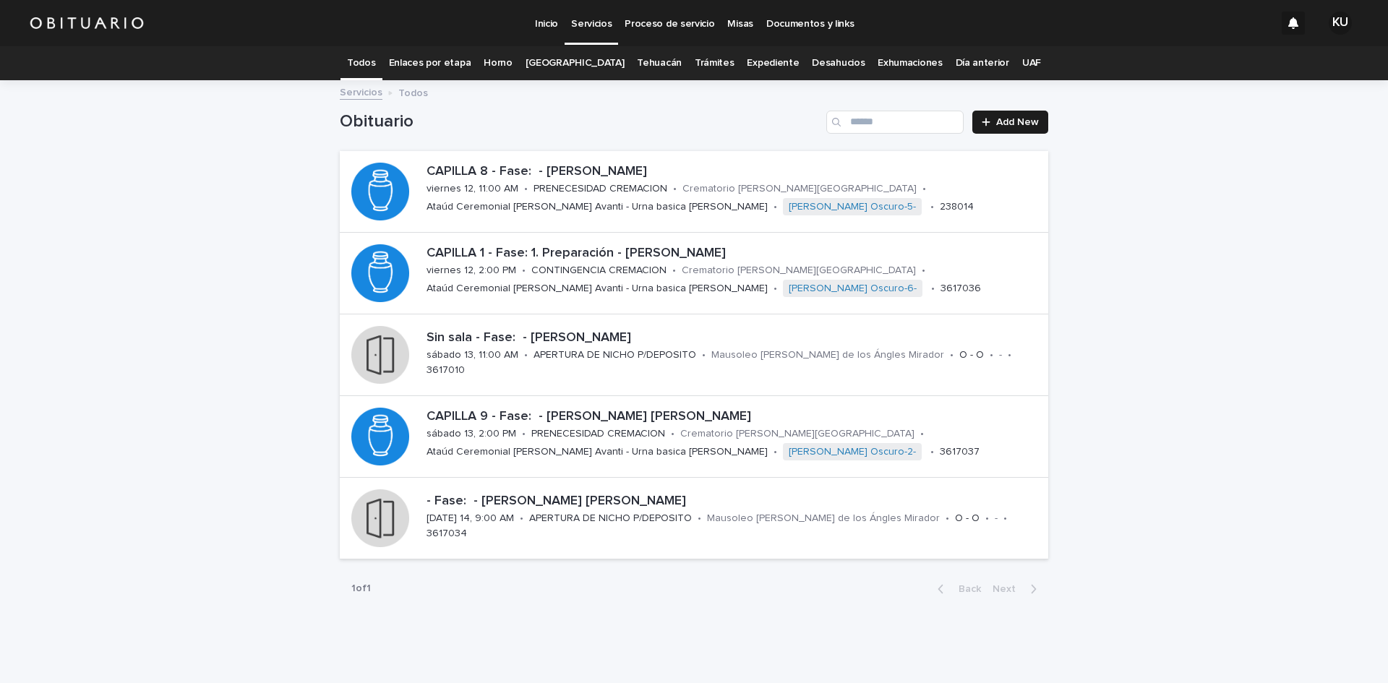
click at [1225, 291] on div "Loading... Saving… Loading... Saving… Obituario Add New CAPILLA 8 - Fase: - [GE…" at bounding box center [694, 381] width 1388 height 598
click at [1173, 263] on div "Loading... Saving… Loading... Saving… Obituario Add New CAPILLA 8 - Fase: - [GE…" at bounding box center [694, 381] width 1388 height 598
